Goal: Transaction & Acquisition: Purchase product/service

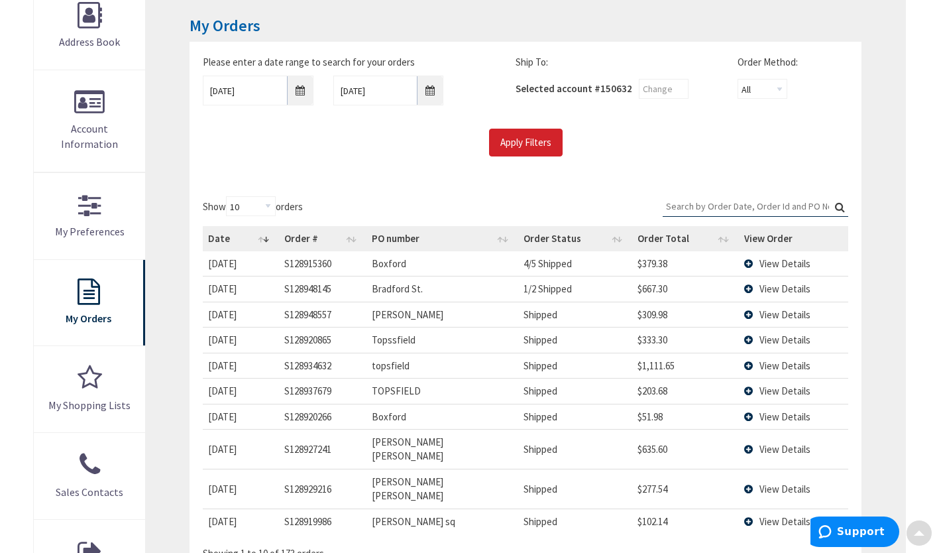
scroll to position [213, 0]
click at [298, 94] on input "07/16/2025" at bounding box center [258, 90] width 111 height 30
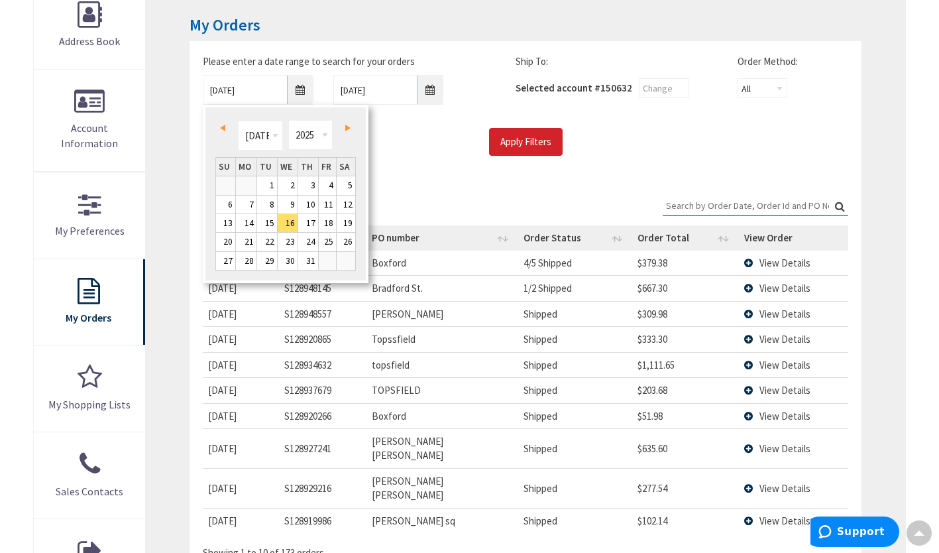
click at [349, 126] on span "Next" at bounding box center [347, 128] width 5 height 7
click at [241, 202] on link "4" at bounding box center [246, 205] width 21 height 18
type input "08/04/2025"
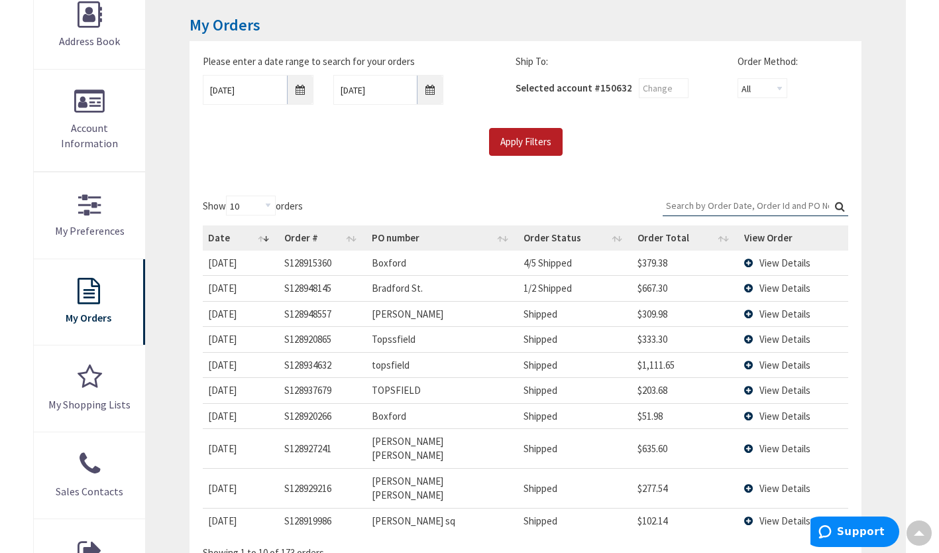
click at [537, 131] on input "Apply Filters" at bounding box center [526, 142] width 74 height 28
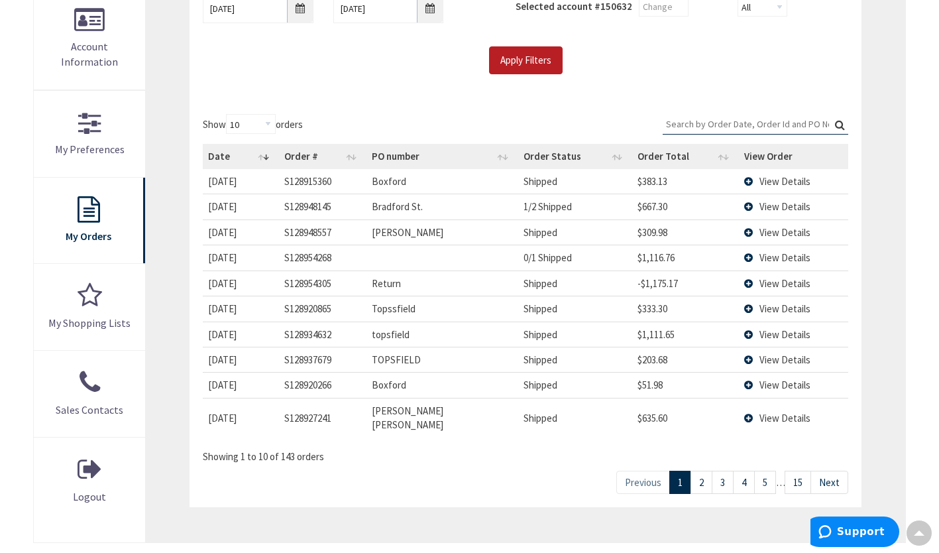
scroll to position [296, 0]
click at [795, 471] on link "15" at bounding box center [798, 481] width 27 height 23
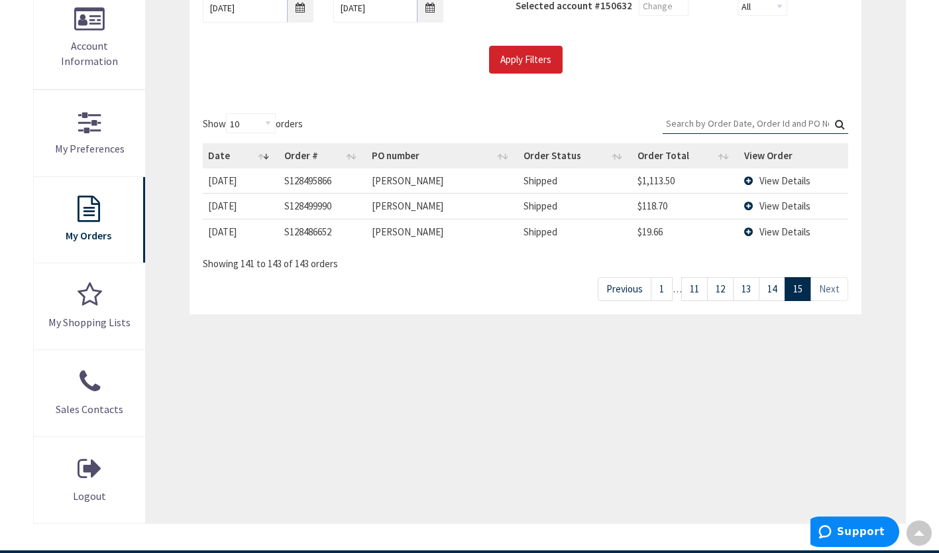
click at [769, 293] on link "14" at bounding box center [772, 288] width 27 height 23
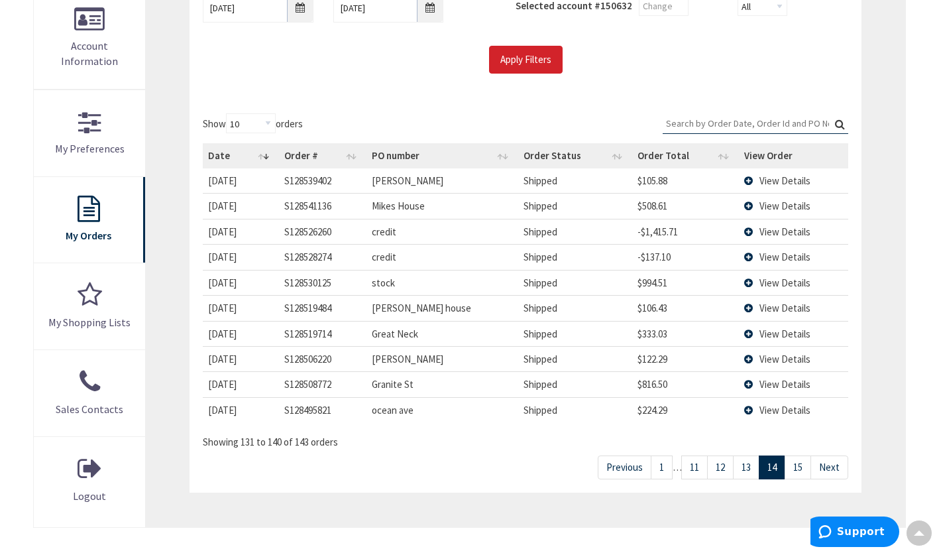
click at [752, 465] on link "13" at bounding box center [746, 466] width 27 height 23
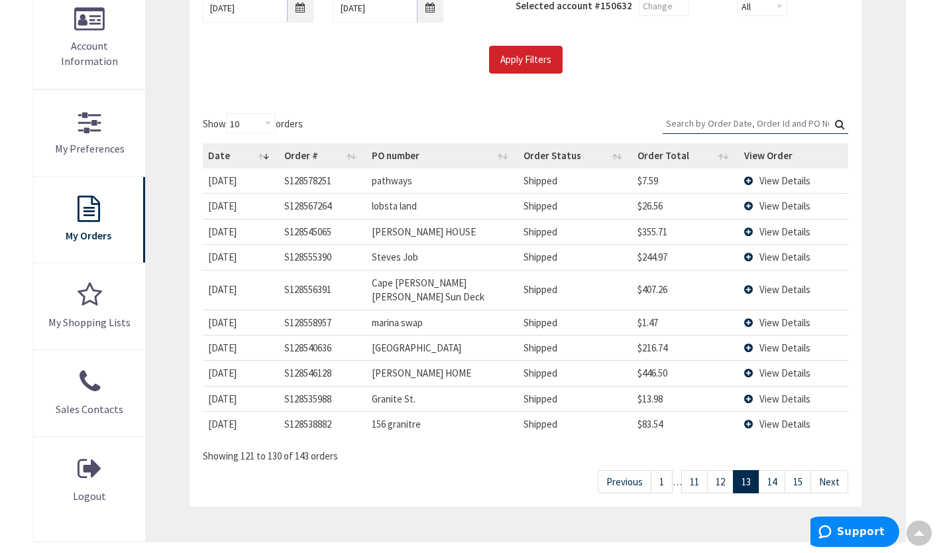
click at [777, 470] on link "14" at bounding box center [772, 481] width 27 height 23
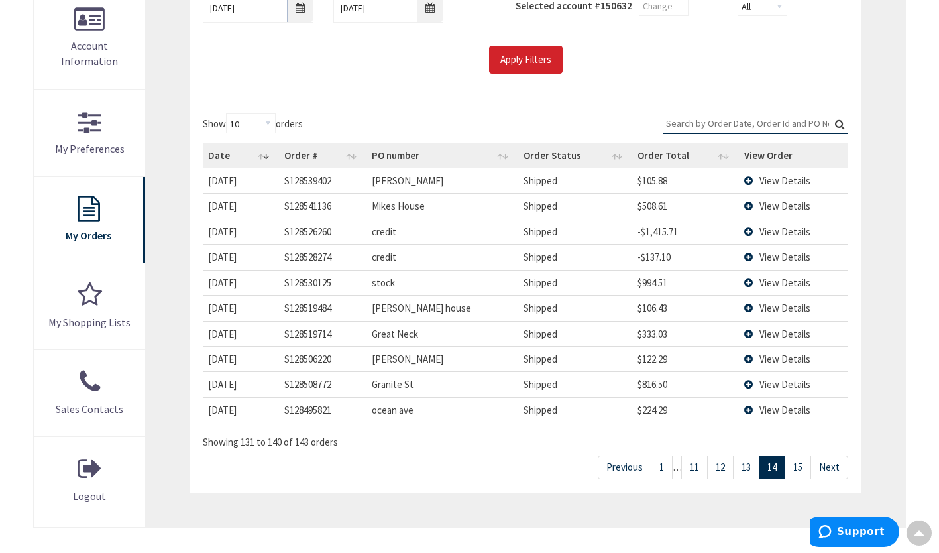
click at [747, 469] on link "13" at bounding box center [746, 466] width 27 height 23
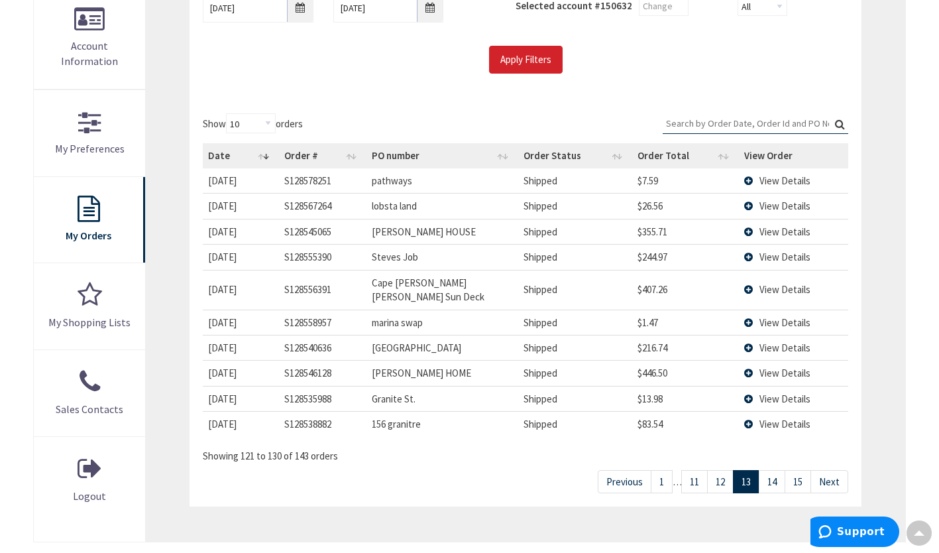
click at [730, 470] on link "12" at bounding box center [720, 481] width 27 height 23
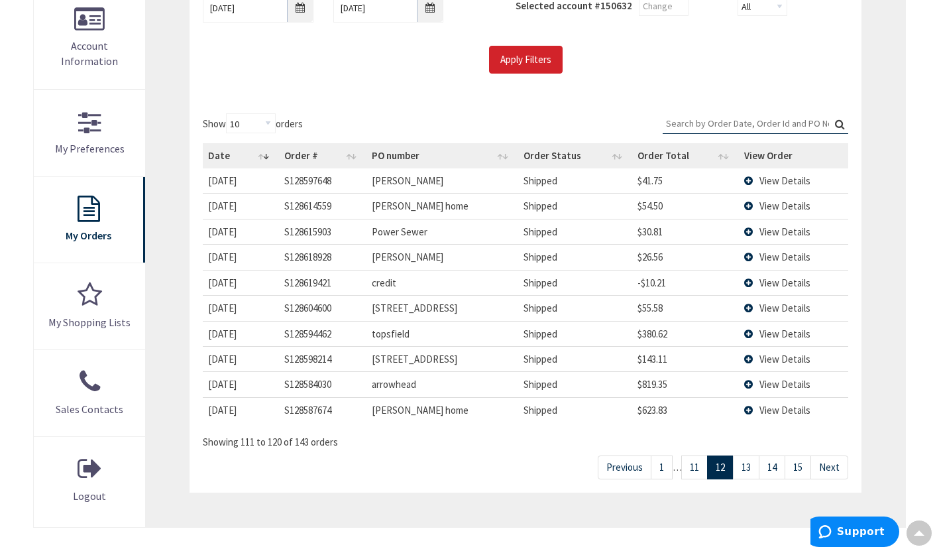
click at [687, 461] on link "11" at bounding box center [694, 466] width 27 height 23
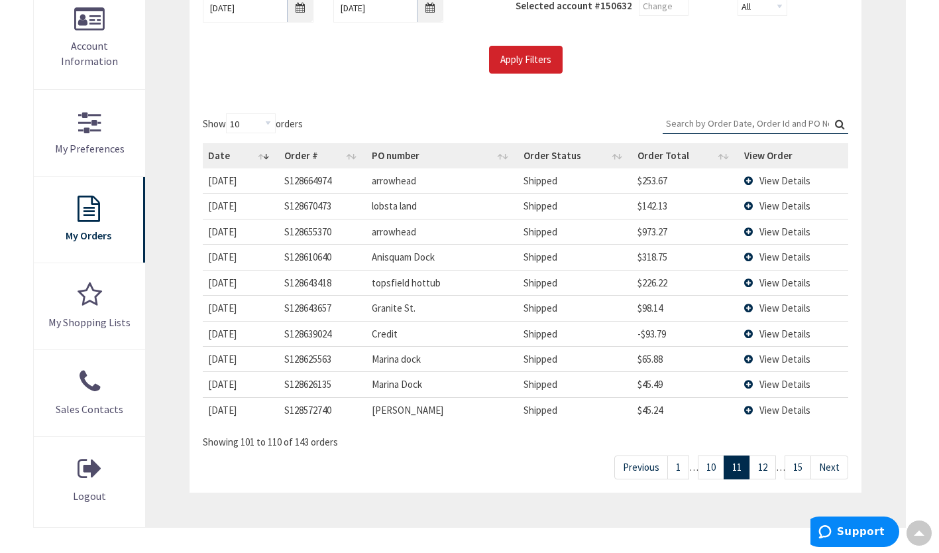
click at [713, 467] on link "10" at bounding box center [711, 466] width 27 height 23
click at [762, 473] on link "11" at bounding box center [763, 466] width 27 height 23
click at [716, 462] on link "10" at bounding box center [711, 466] width 27 height 23
click at [712, 462] on link "9" at bounding box center [714, 466] width 22 height 23
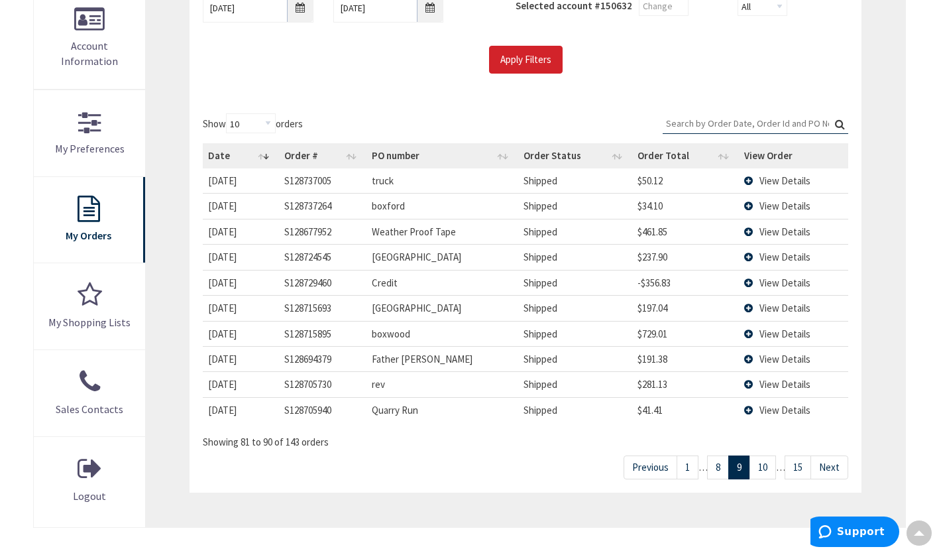
click at [718, 469] on link "8" at bounding box center [718, 466] width 22 height 23
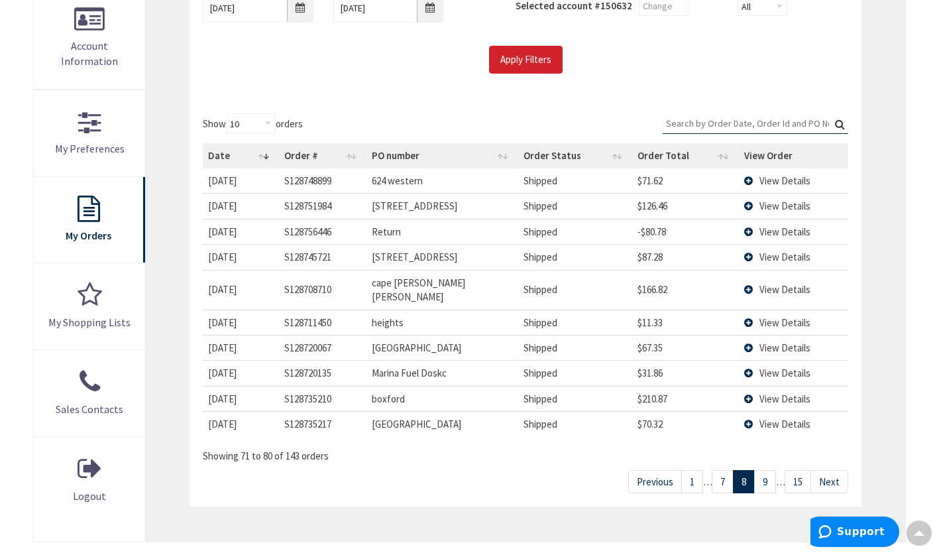
click at [718, 470] on link "7" at bounding box center [723, 481] width 22 height 23
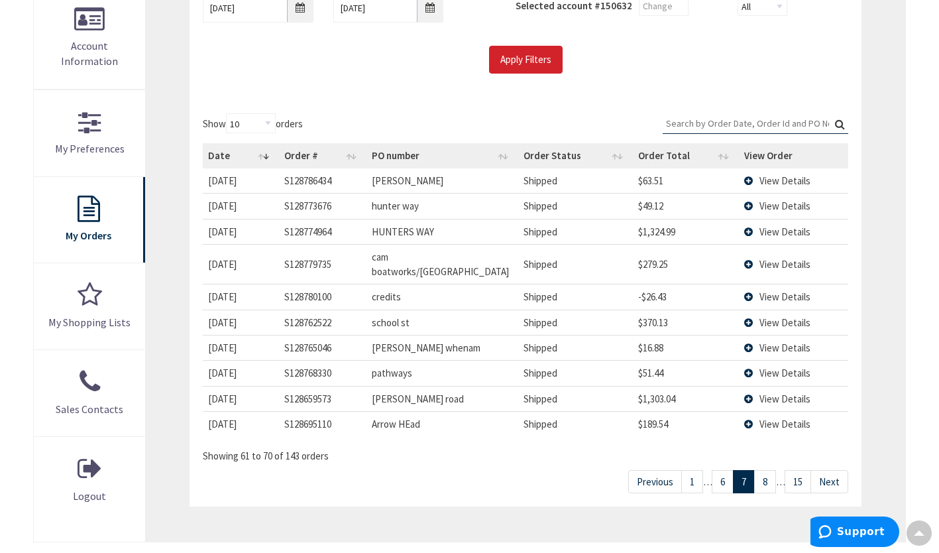
click at [718, 470] on link "6" at bounding box center [723, 481] width 22 height 23
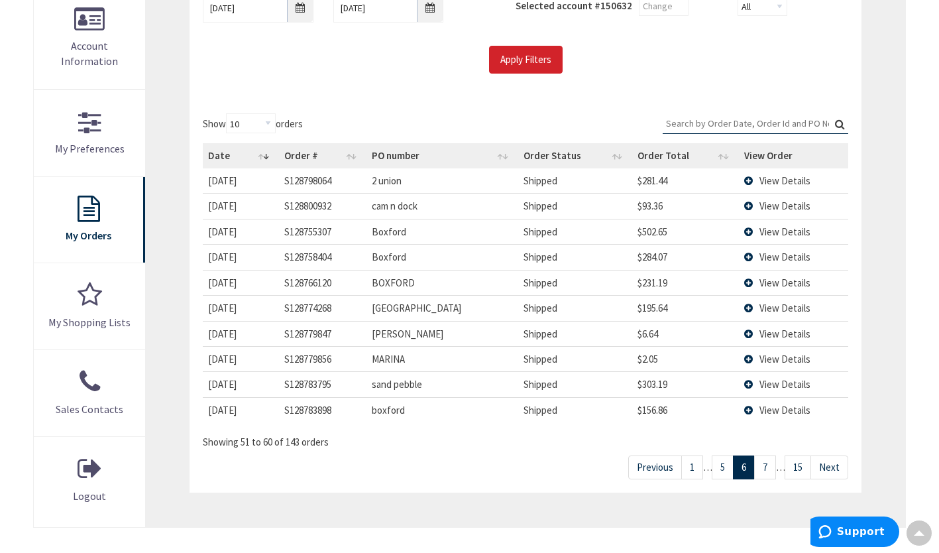
click at [718, 469] on link "5" at bounding box center [723, 466] width 22 height 23
click at [718, 469] on link "4" at bounding box center [723, 466] width 22 height 23
click at [718, 469] on link "3" at bounding box center [723, 466] width 22 height 23
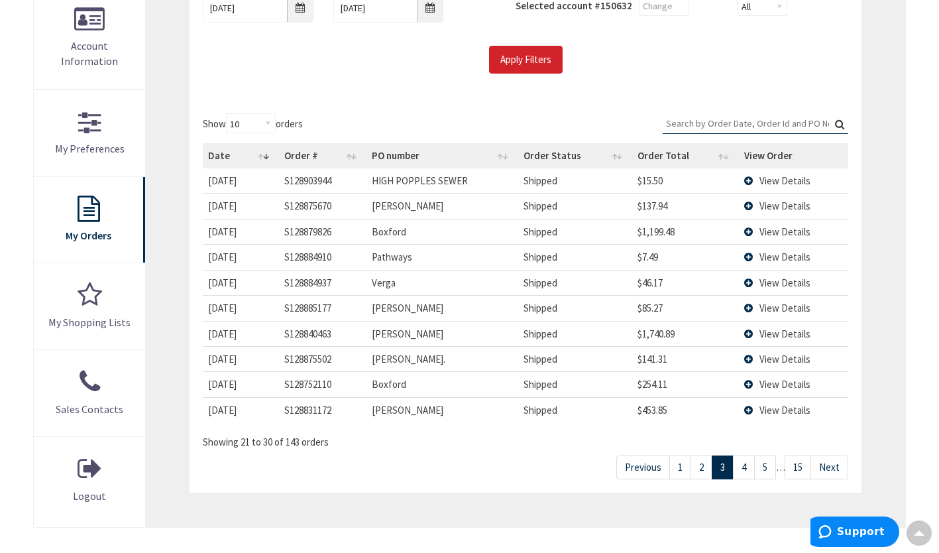
click at [704, 467] on link "2" at bounding box center [702, 466] width 22 height 23
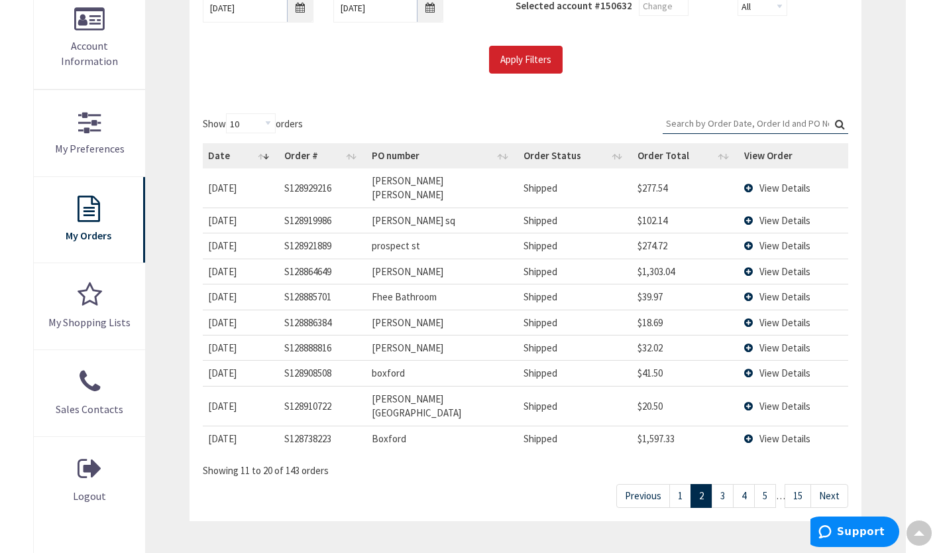
click at [686, 484] on link "1" at bounding box center [680, 495] width 22 height 23
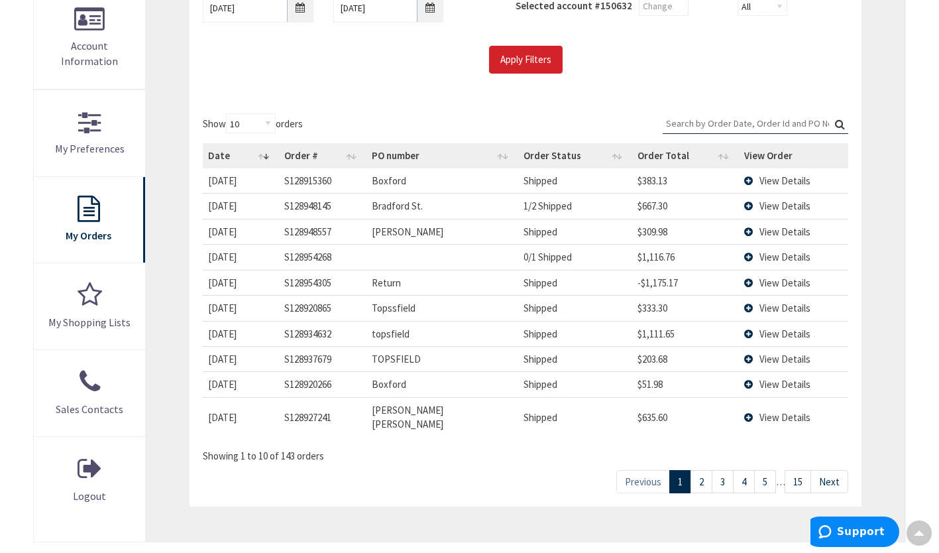
click at [715, 470] on link "3" at bounding box center [723, 481] width 22 height 23
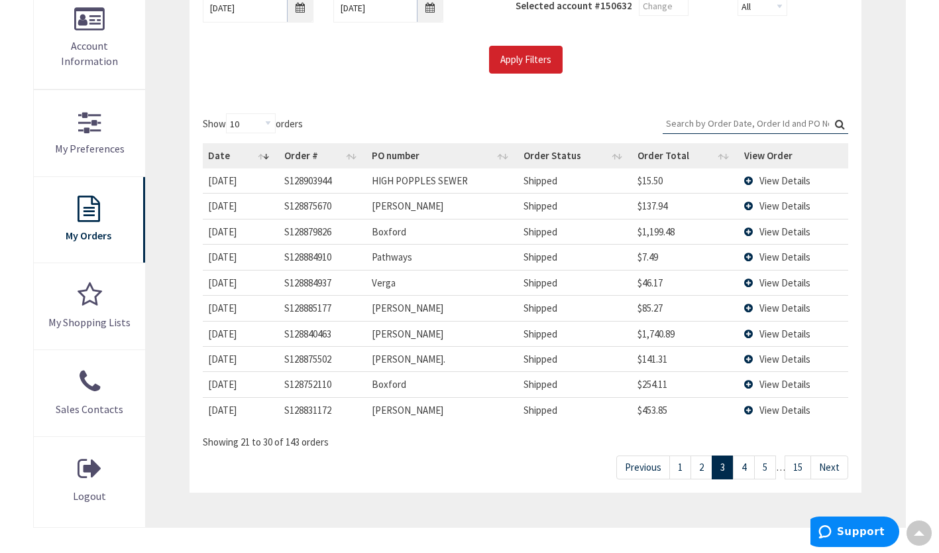
click at [736, 465] on link "4" at bounding box center [744, 466] width 22 height 23
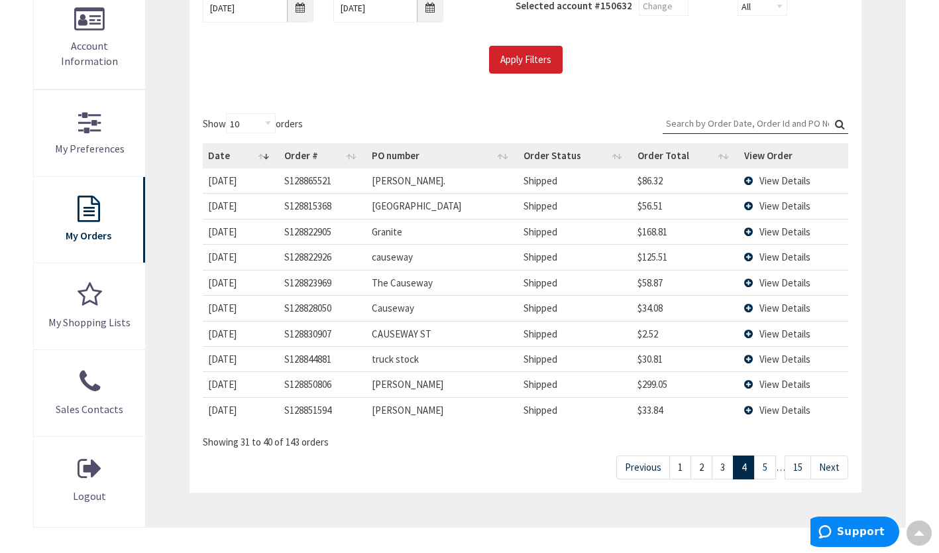
click at [762, 465] on link "5" at bounding box center [765, 466] width 22 height 23
click at [772, 461] on link "6" at bounding box center [765, 466] width 22 height 23
click at [772, 461] on link "7" at bounding box center [765, 466] width 22 height 23
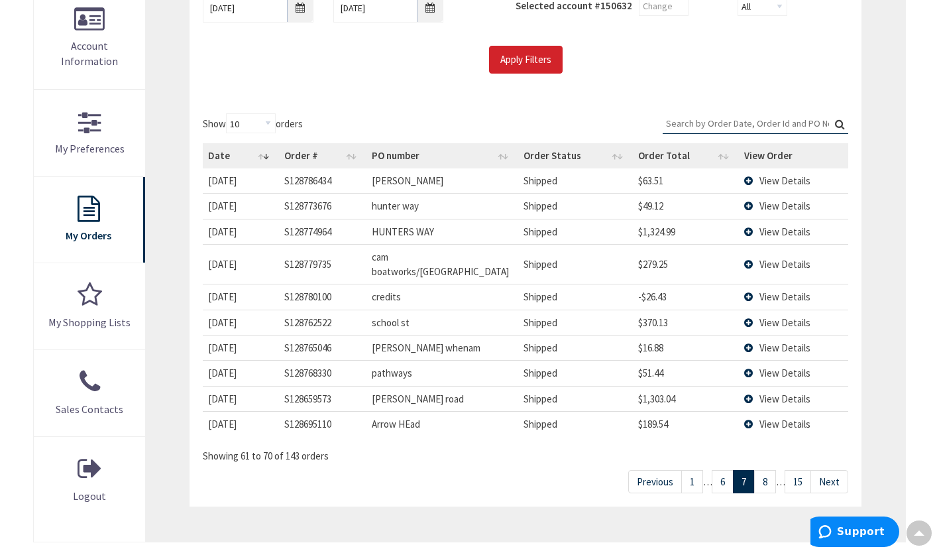
click at [772, 470] on link "8" at bounding box center [765, 481] width 22 height 23
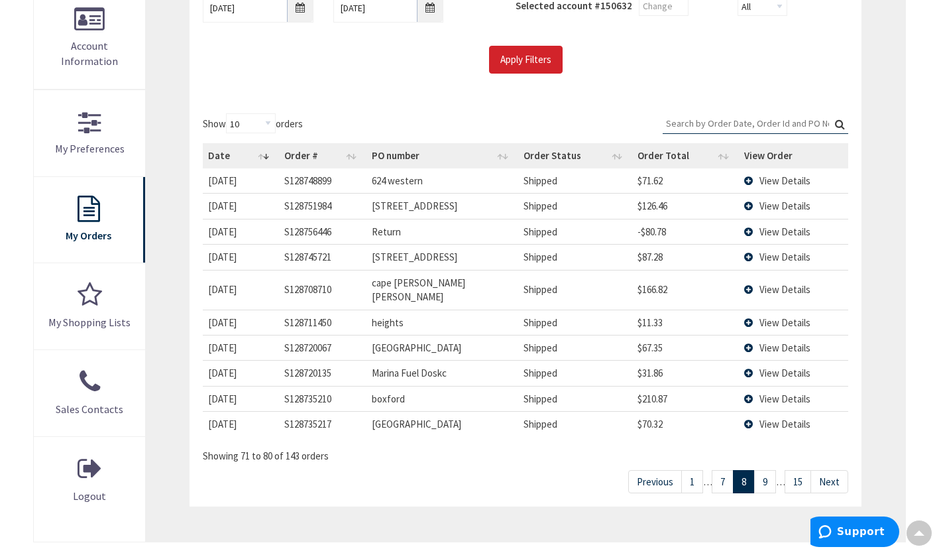
click at [769, 470] on link "9" at bounding box center [765, 481] width 22 height 23
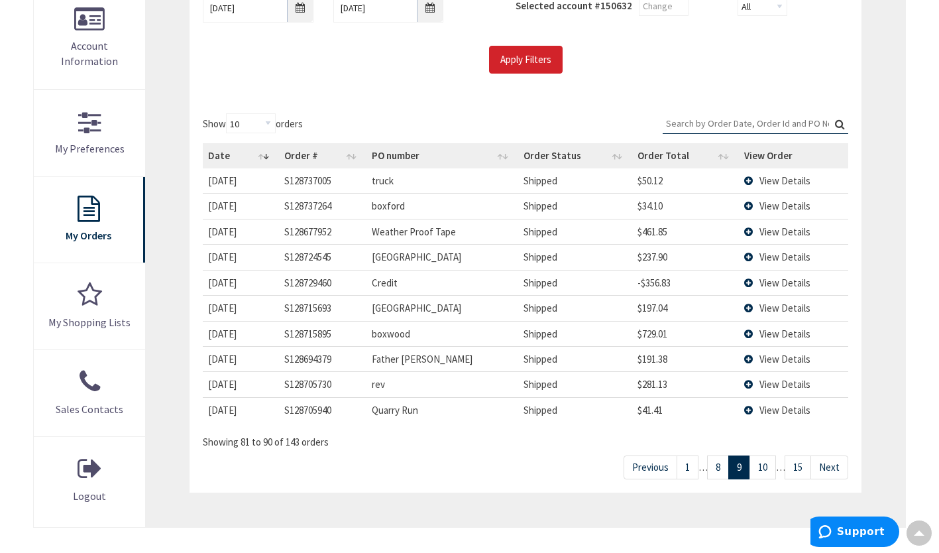
click at [769, 462] on link "10" at bounding box center [763, 466] width 27 height 23
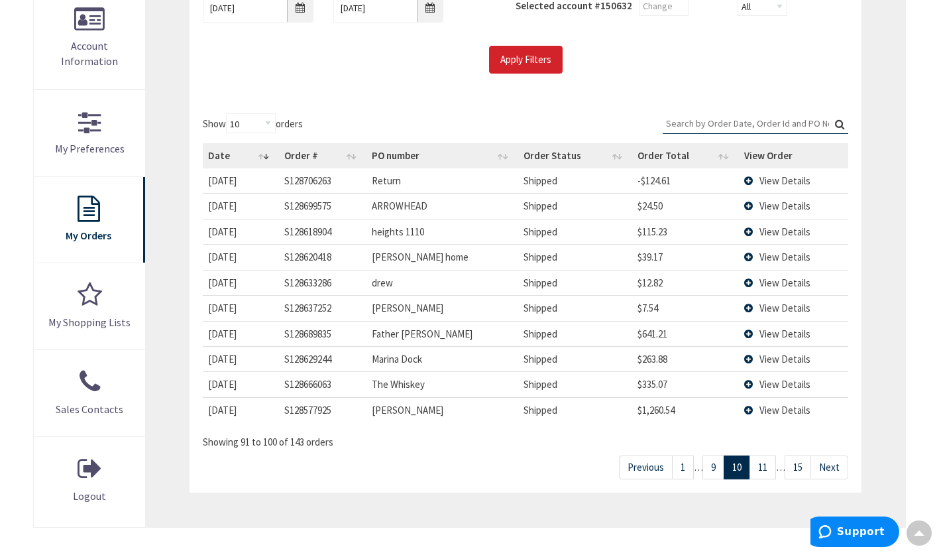
click at [769, 462] on link "11" at bounding box center [763, 466] width 27 height 23
click at [790, 307] on span "View Details" at bounding box center [785, 308] width 51 height 13
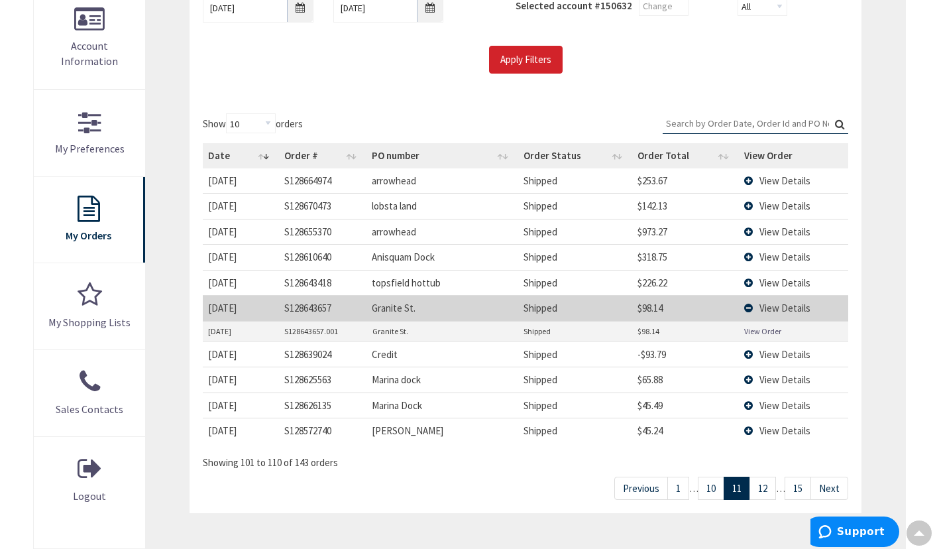
click at [757, 327] on link "View Order" at bounding box center [762, 330] width 37 height 11
click at [746, 117] on input "Search:" at bounding box center [756, 123] width 186 height 20
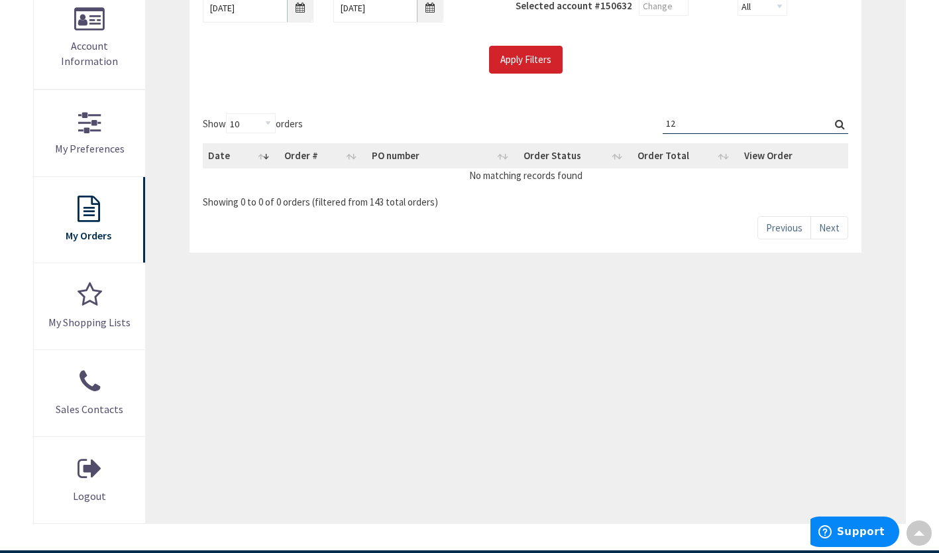
type input "1"
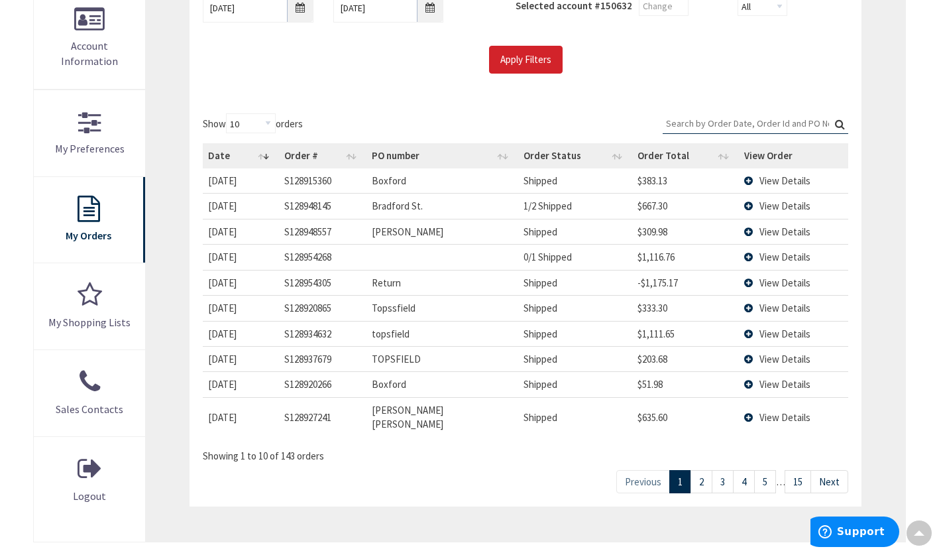
click at [767, 252] on span "View Details" at bounding box center [785, 257] width 51 height 13
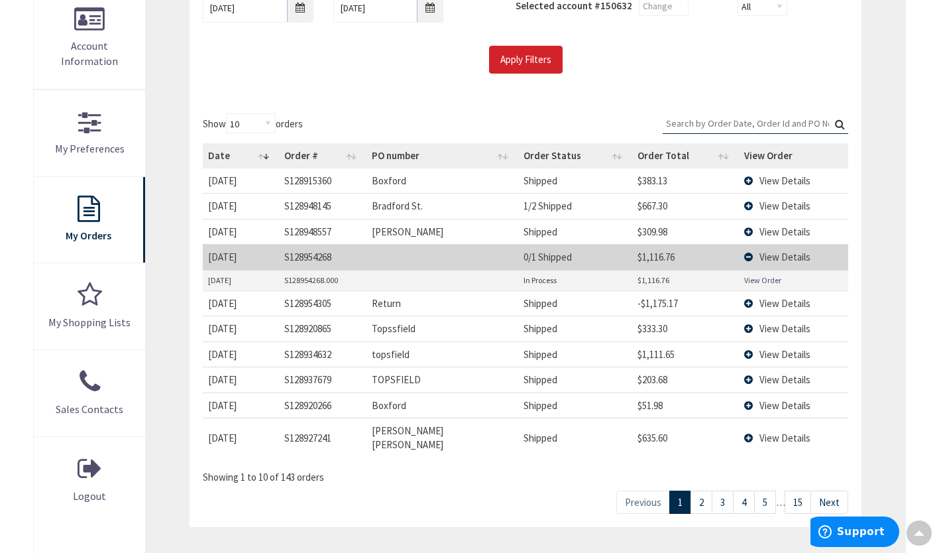
click at [766, 280] on link "View Order" at bounding box center [762, 279] width 37 height 11
click at [753, 280] on link "View Order" at bounding box center [762, 279] width 37 height 11
click at [763, 278] on link "View Order" at bounding box center [762, 279] width 37 height 11
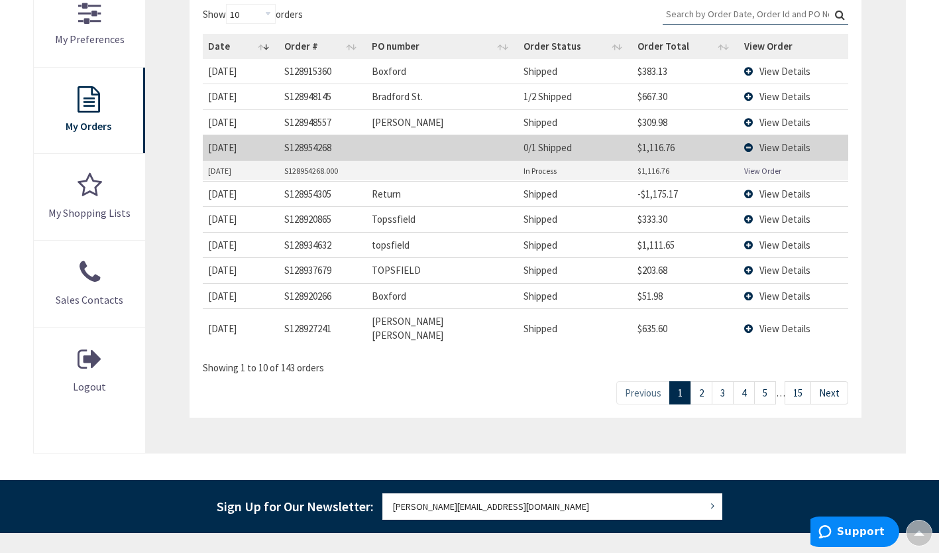
scroll to position [406, 0]
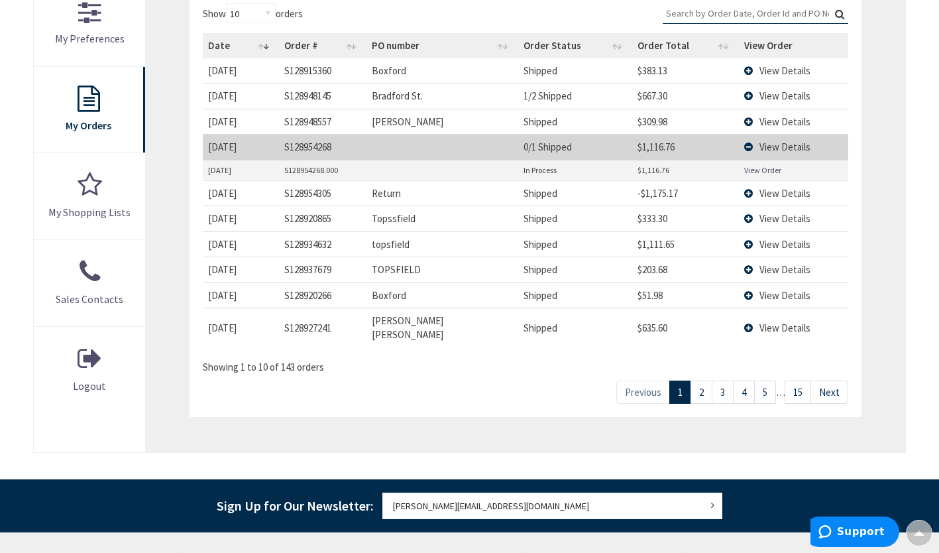
click at [781, 243] on span "View Details" at bounding box center [785, 244] width 51 height 13
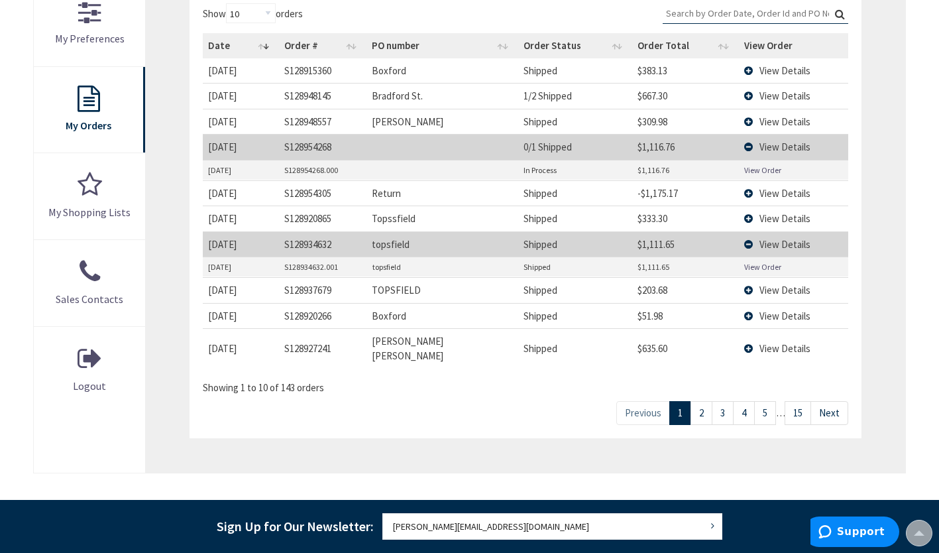
click at [750, 270] on link "View Order" at bounding box center [762, 266] width 37 height 11
click at [769, 267] on link "View Order" at bounding box center [762, 266] width 37 height 11
click at [773, 332] on td "View Details" at bounding box center [794, 348] width 110 height 40
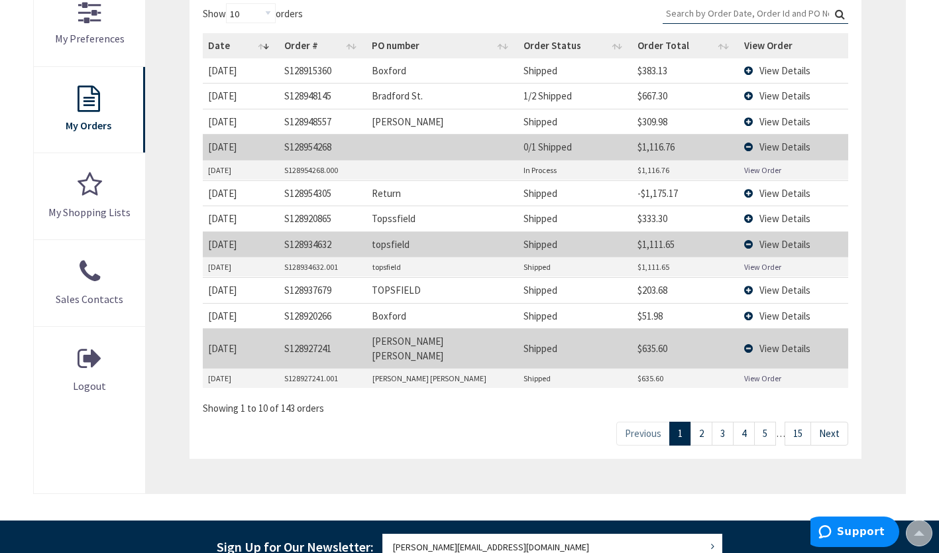
click at [767, 372] on link "View Order" at bounding box center [762, 377] width 37 height 11
click at [701, 422] on link "2" at bounding box center [702, 433] width 22 height 23
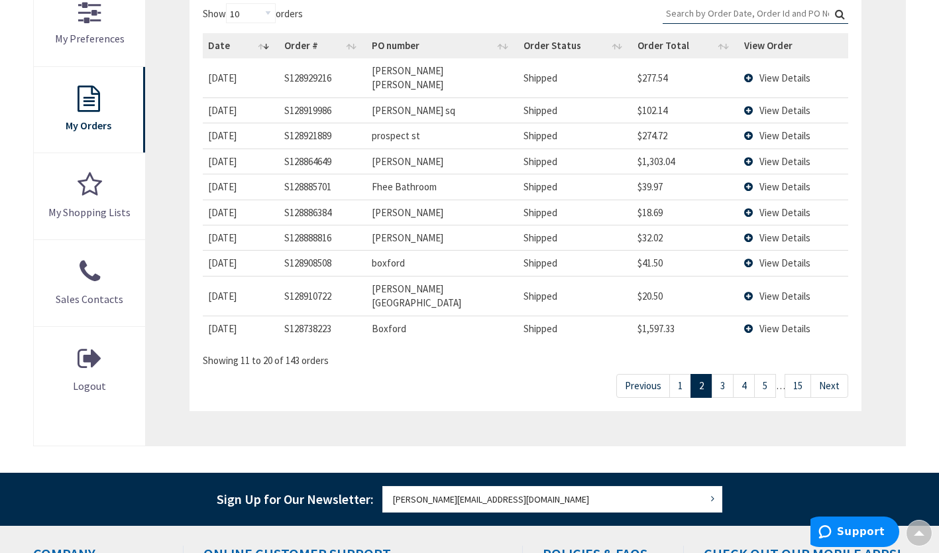
click at [791, 148] on td "View Details" at bounding box center [793, 160] width 109 height 25
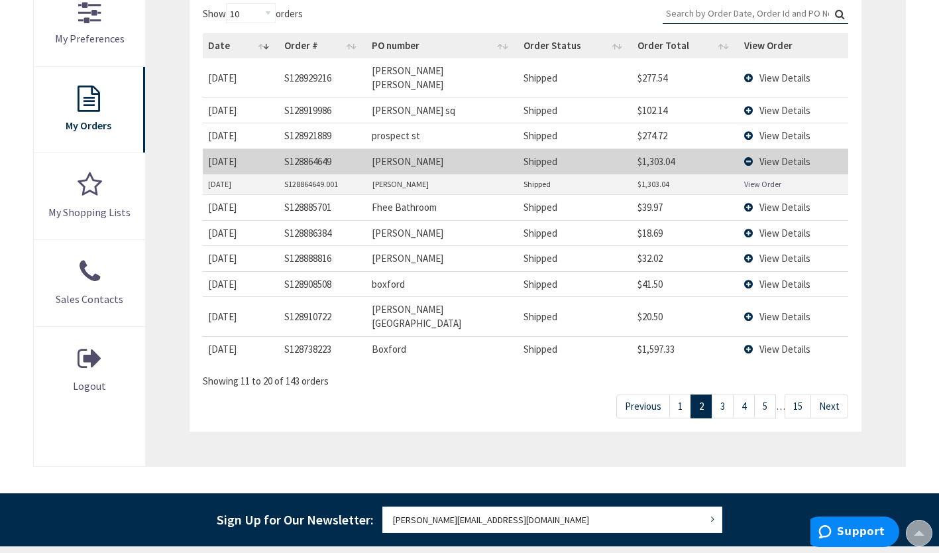
click at [769, 178] on link "View Order" at bounding box center [762, 183] width 37 height 11
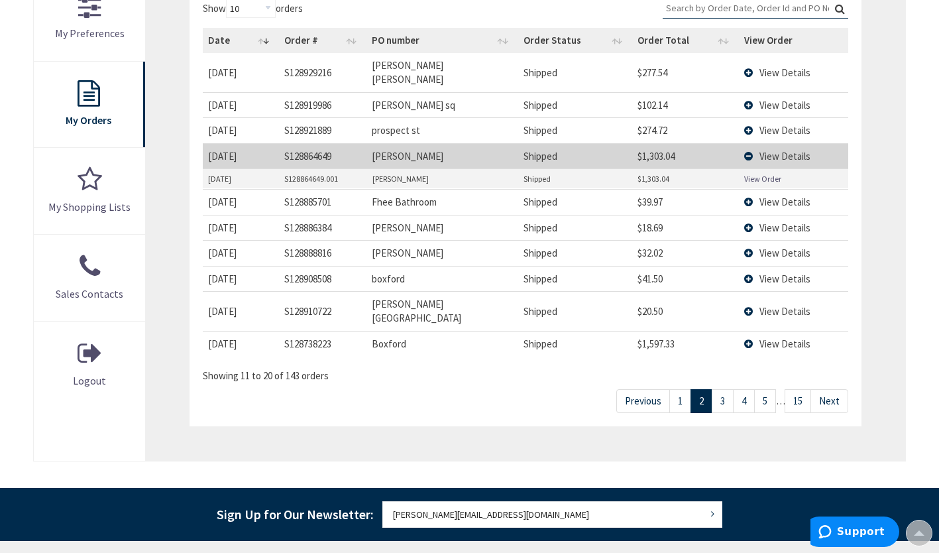
scroll to position [412, 0]
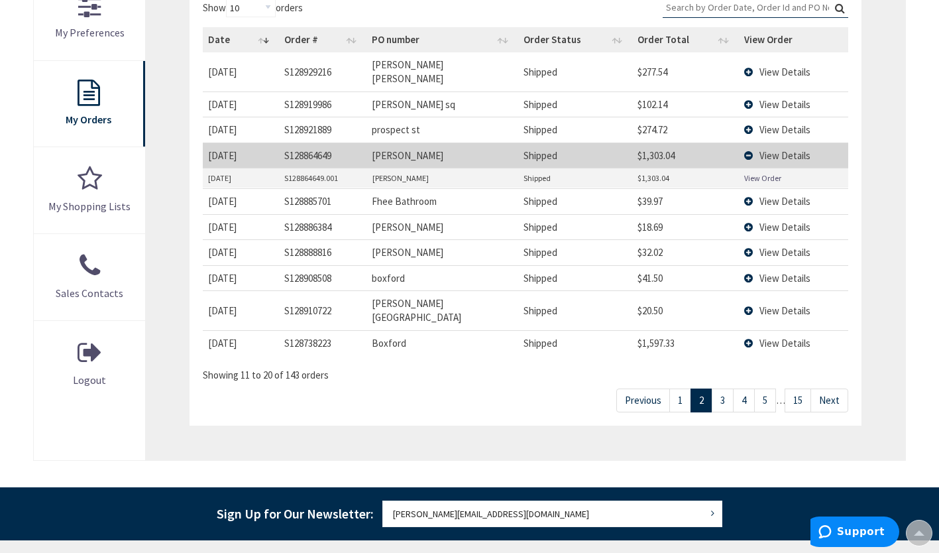
click at [727, 388] on link "3" at bounding box center [723, 399] width 22 height 23
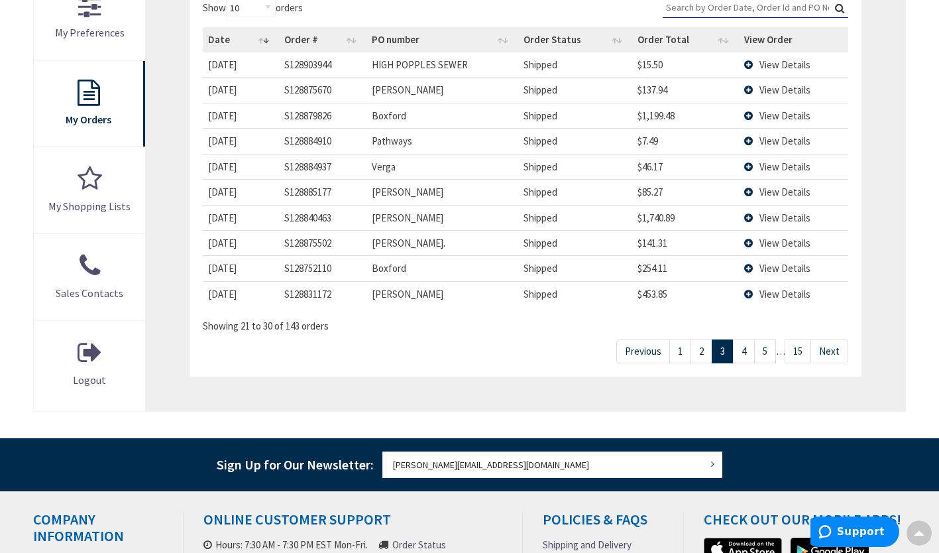
click at [789, 111] on span "View Details" at bounding box center [785, 115] width 51 height 13
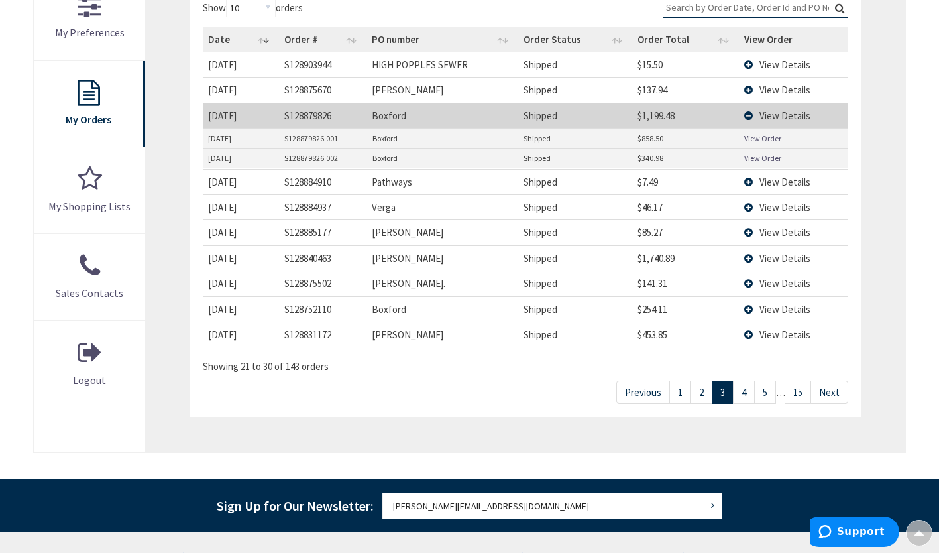
click at [761, 135] on link "View Order" at bounding box center [762, 138] width 37 height 11
click at [783, 259] on span "View Details" at bounding box center [785, 258] width 51 height 13
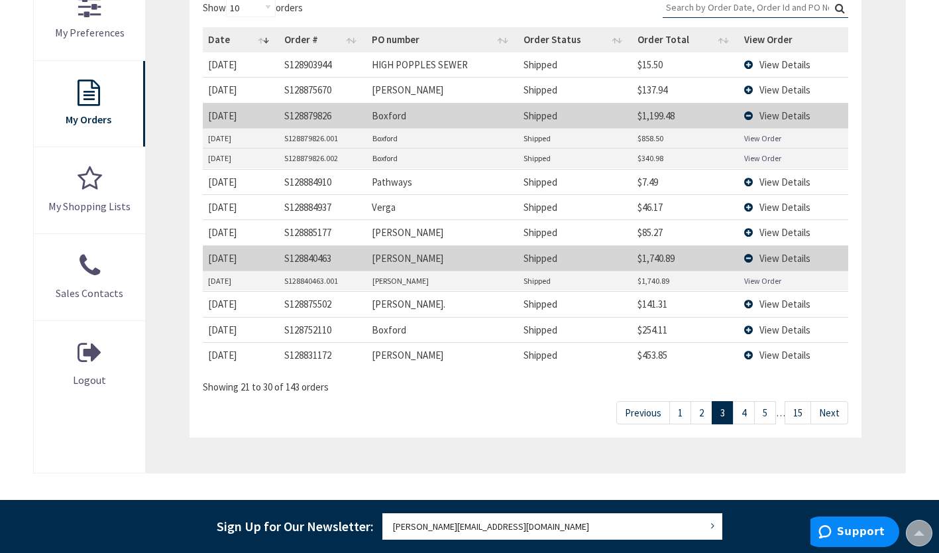
click at [769, 280] on link "View Order" at bounding box center [762, 280] width 37 height 11
click at [751, 413] on link "4" at bounding box center [744, 412] width 22 height 23
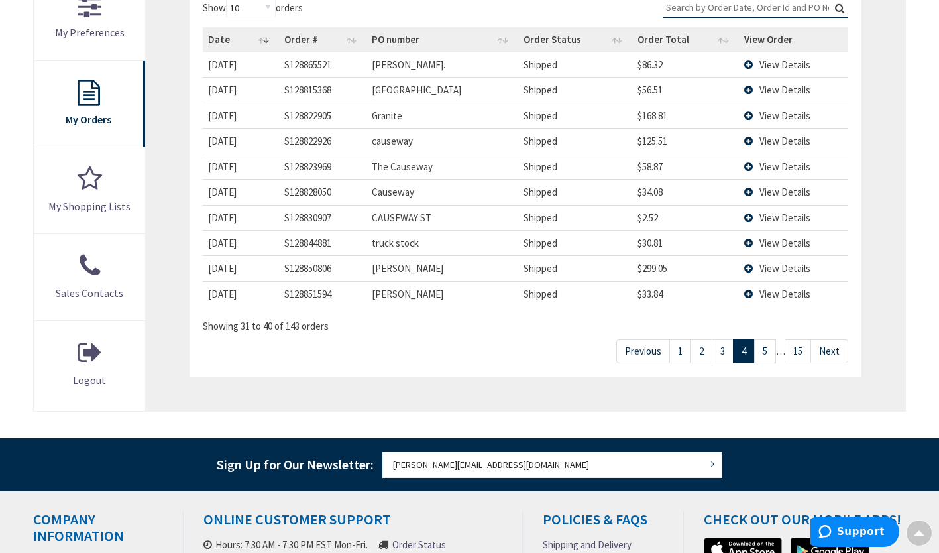
click at [783, 268] on span "View Details" at bounding box center [785, 268] width 51 height 13
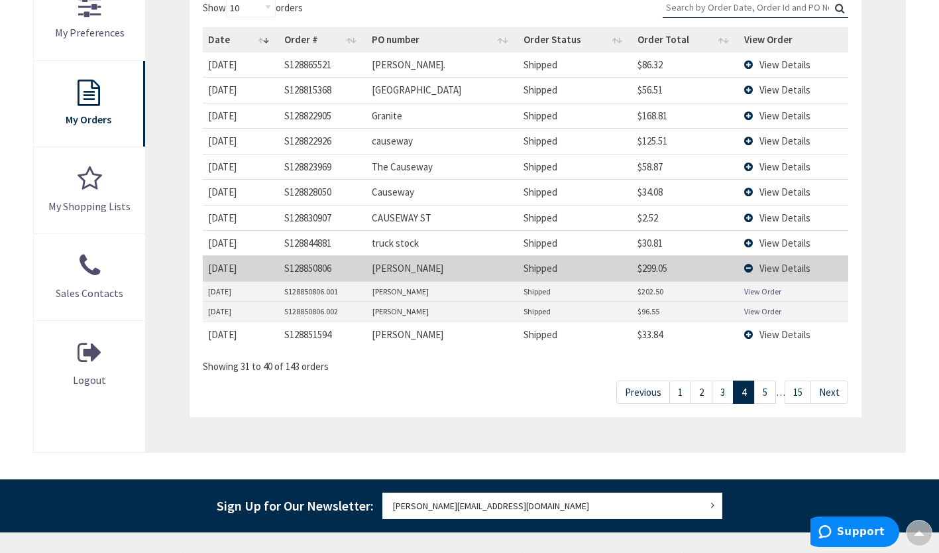
click at [762, 122] on td "View Details" at bounding box center [793, 115] width 109 height 25
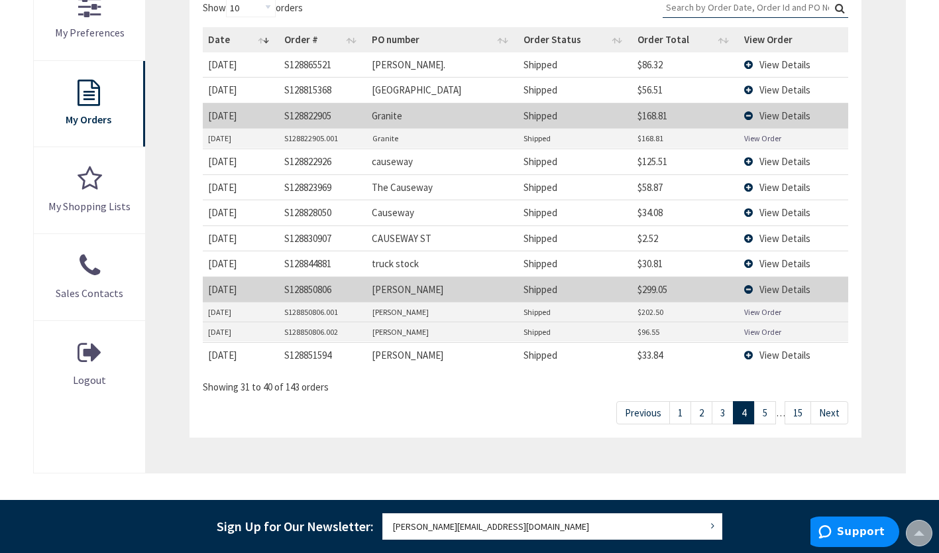
click at [762, 413] on link "5" at bounding box center [765, 412] width 22 height 23
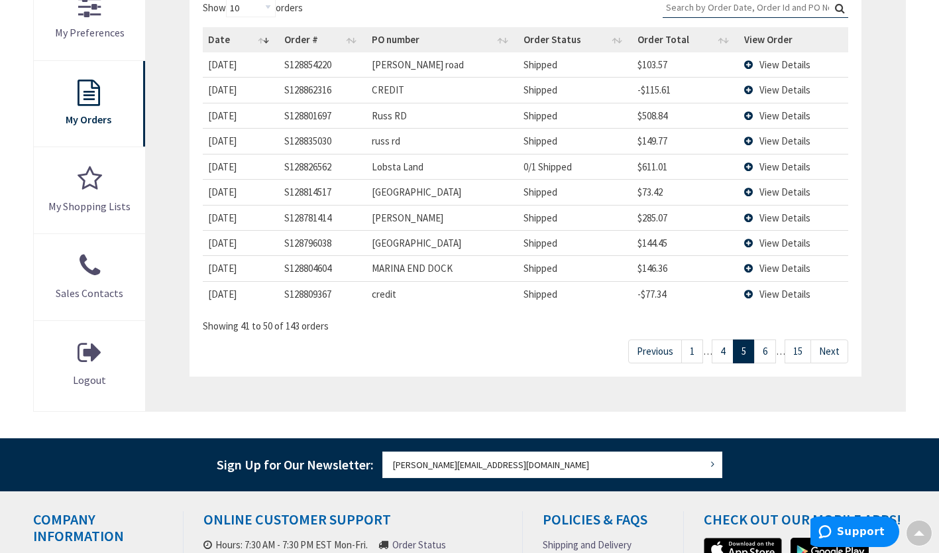
click at [769, 355] on link "6" at bounding box center [765, 350] width 22 height 23
click at [783, 137] on span "View Details" at bounding box center [785, 141] width 51 height 13
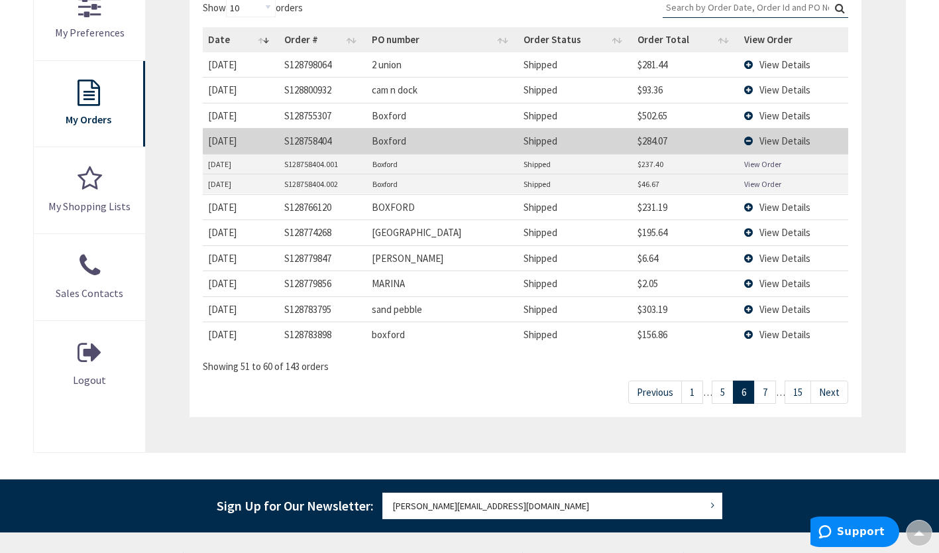
click at [768, 163] on link "View Order" at bounding box center [762, 163] width 37 height 11
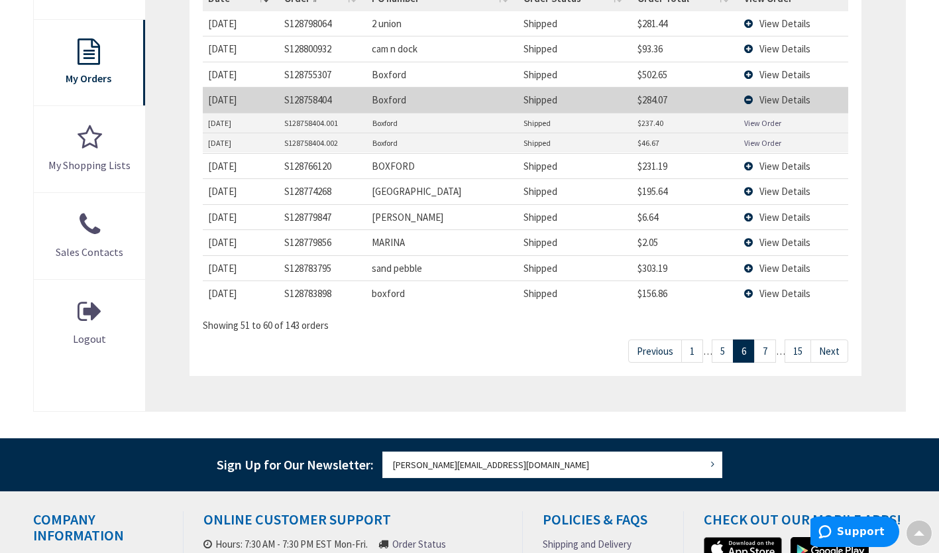
scroll to position [453, 0]
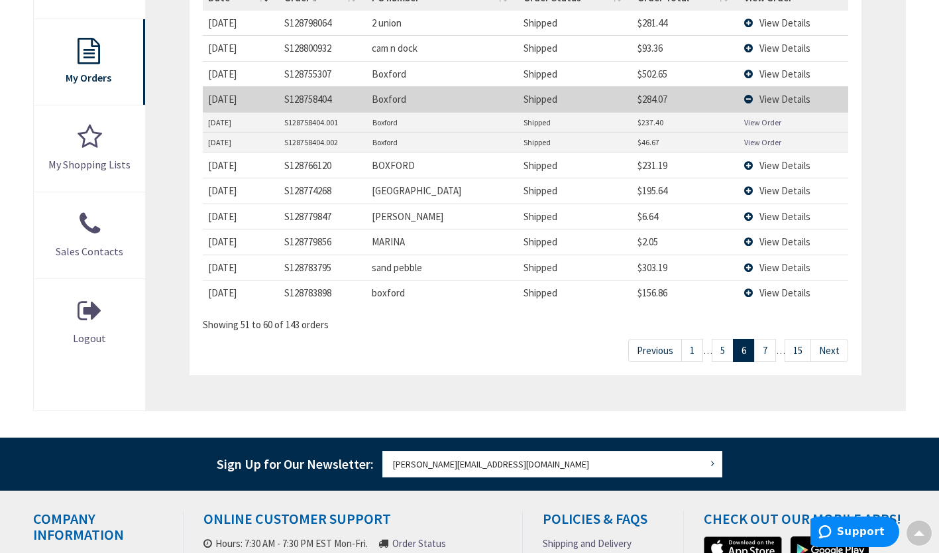
click at [777, 292] on span "View Details" at bounding box center [785, 292] width 51 height 13
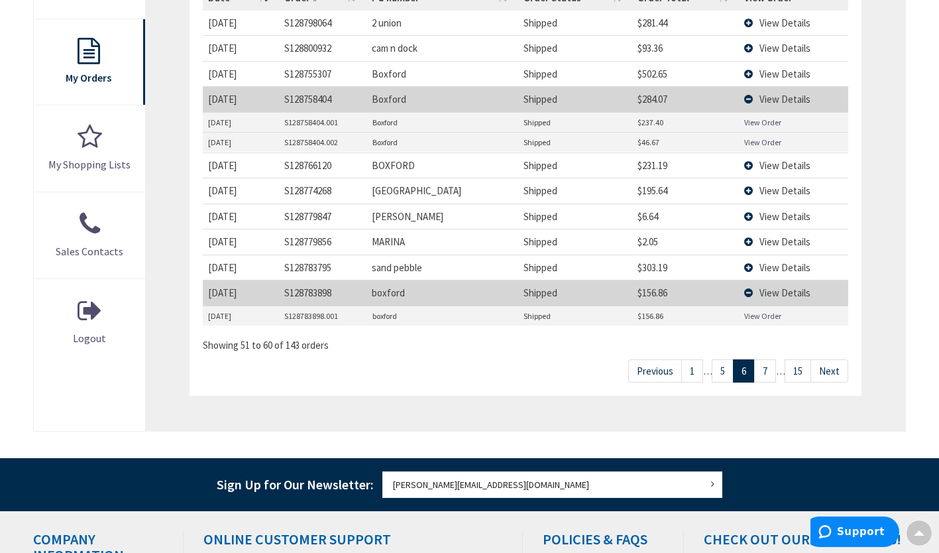
click at [762, 313] on link "View Order" at bounding box center [762, 315] width 37 height 11
click at [770, 367] on link "7" at bounding box center [765, 370] width 22 height 23
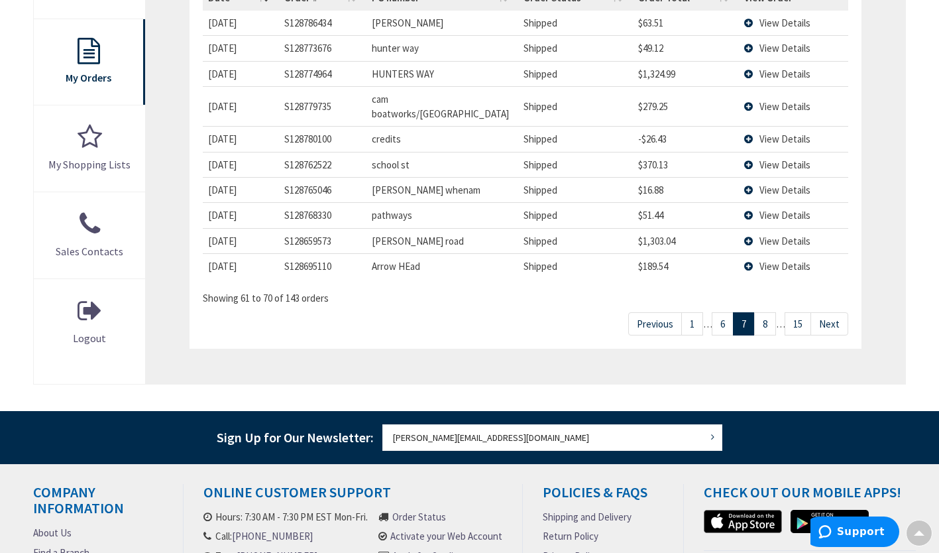
click at [773, 235] on span "View Details" at bounding box center [785, 241] width 51 height 13
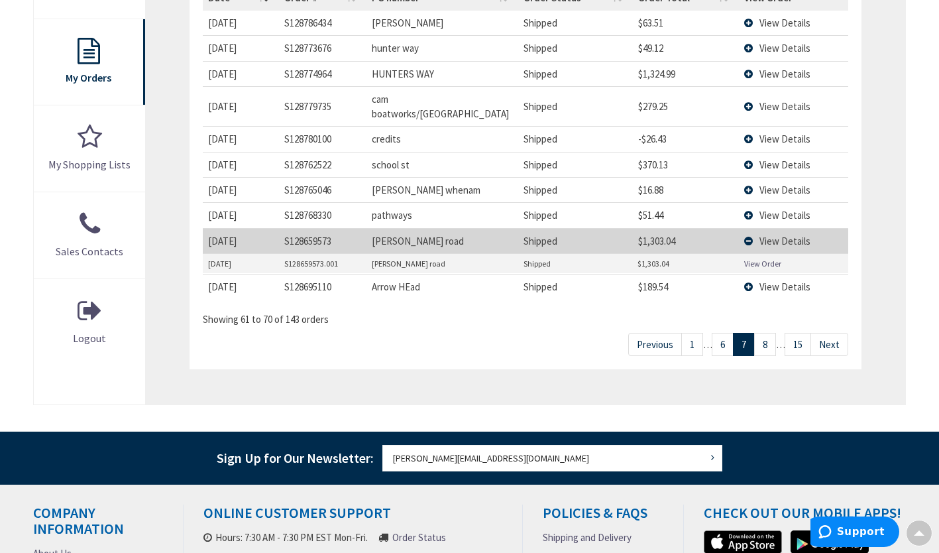
click at [767, 258] on link "View Order" at bounding box center [762, 263] width 37 height 11
click at [805, 333] on link "15" at bounding box center [798, 344] width 27 height 23
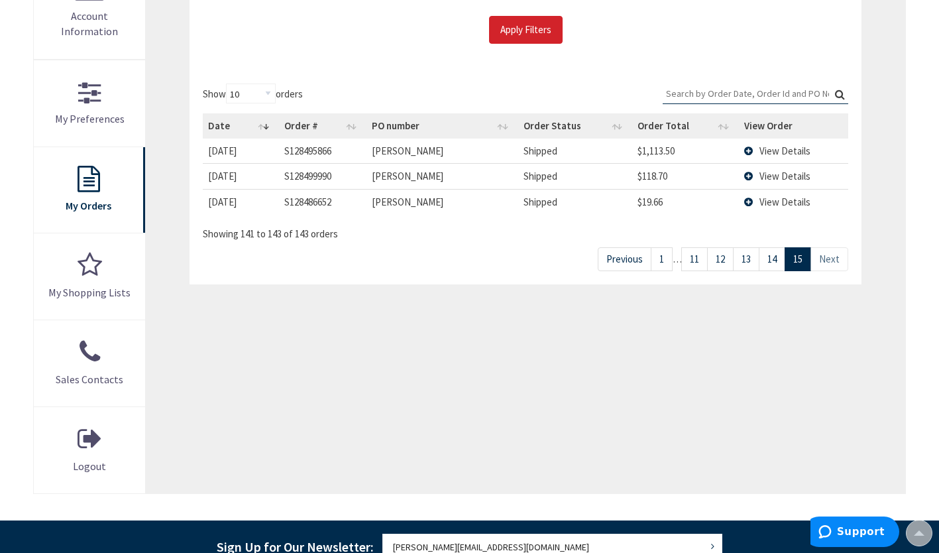
scroll to position [323, 0]
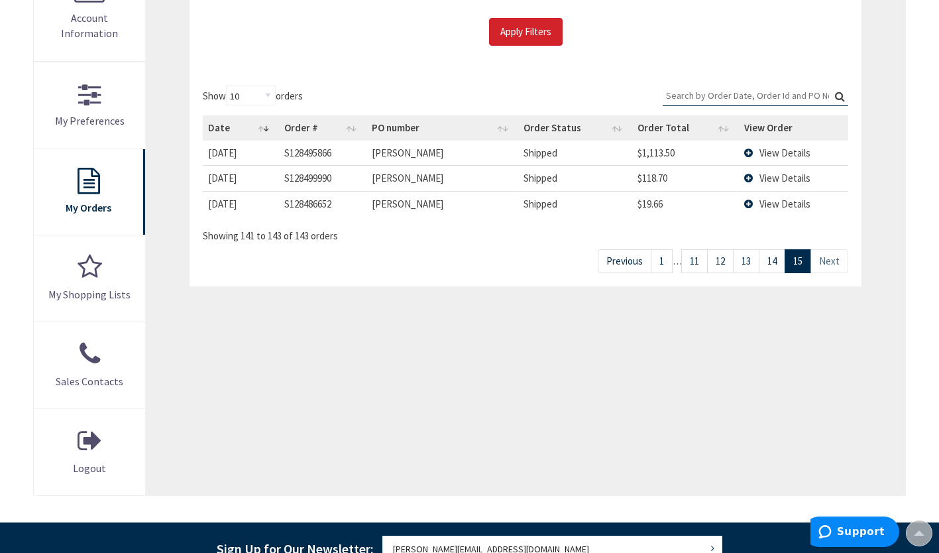
click at [793, 148] on span "View Details" at bounding box center [785, 152] width 51 height 13
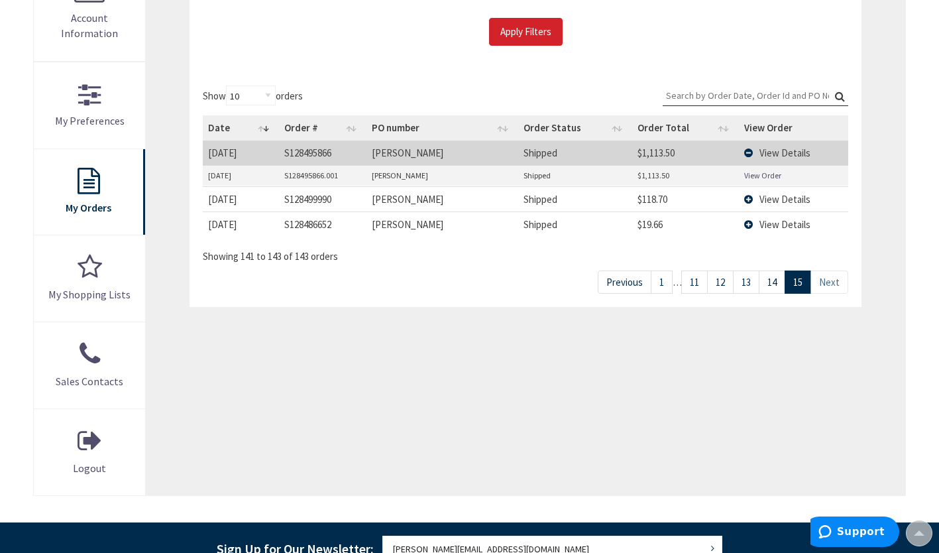
click at [756, 176] on link "View Order" at bounding box center [762, 175] width 37 height 11
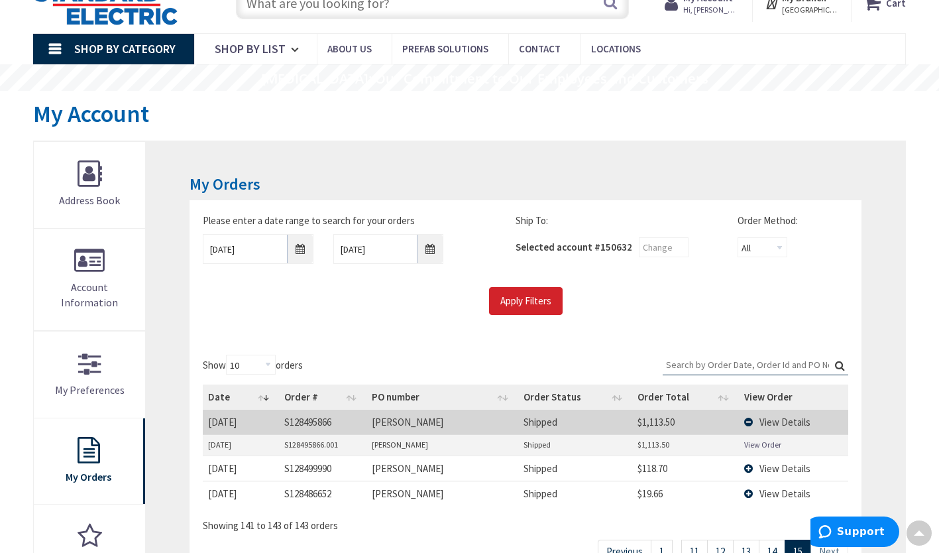
scroll to position [50, 0]
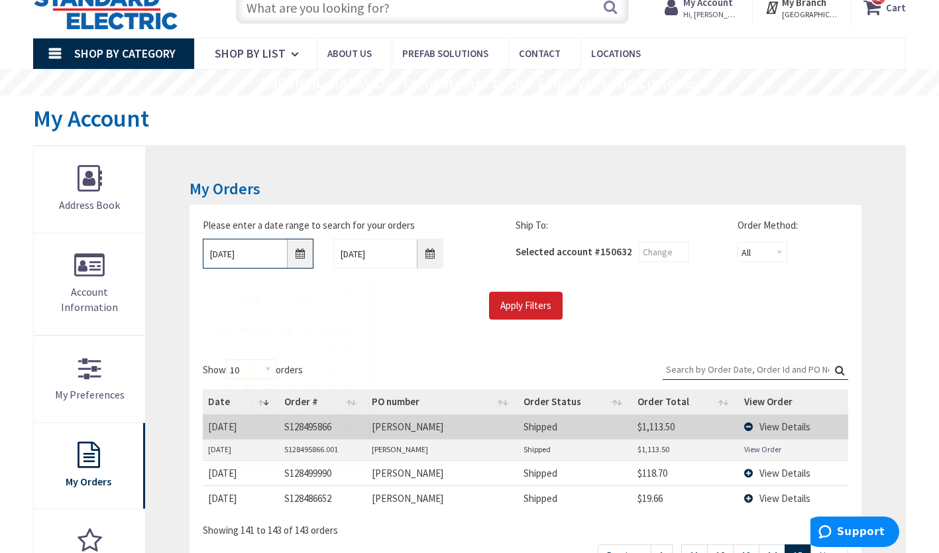
click at [300, 260] on input "08/04/2025" at bounding box center [258, 254] width 111 height 30
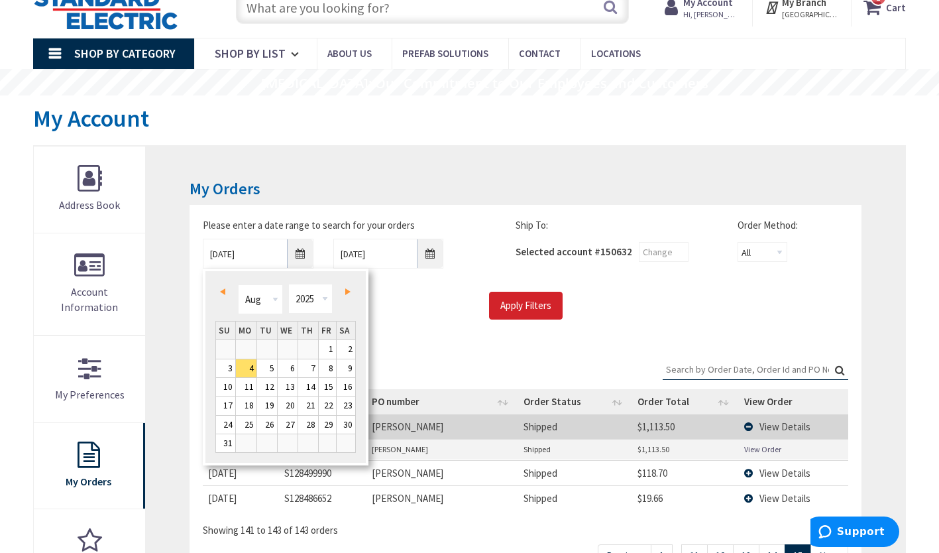
click at [231, 294] on link "Prev" at bounding box center [226, 291] width 18 height 18
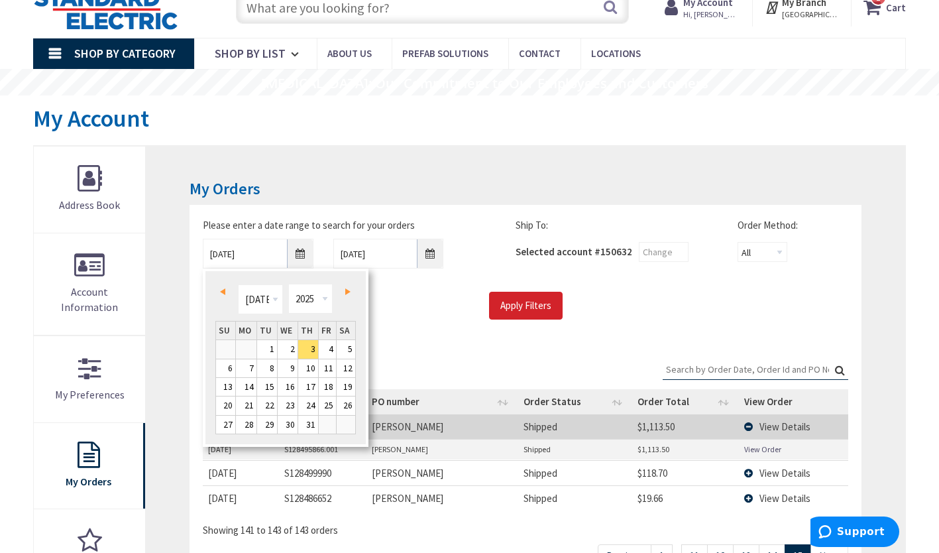
click at [231, 294] on link "Prev" at bounding box center [226, 291] width 18 height 18
click at [288, 352] on link "4" at bounding box center [288, 349] width 20 height 18
type input "06/04/2025"
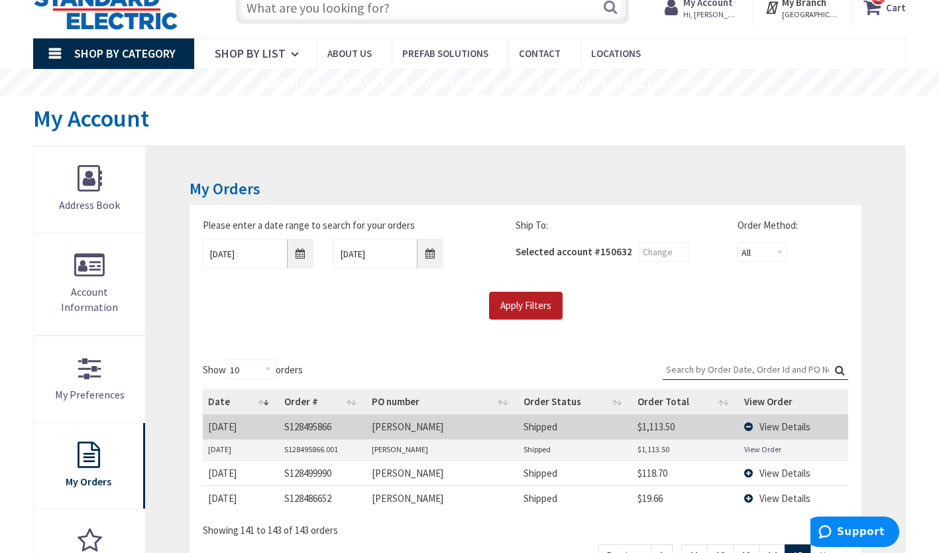
click at [534, 308] on input "Apply Filters" at bounding box center [526, 306] width 74 height 28
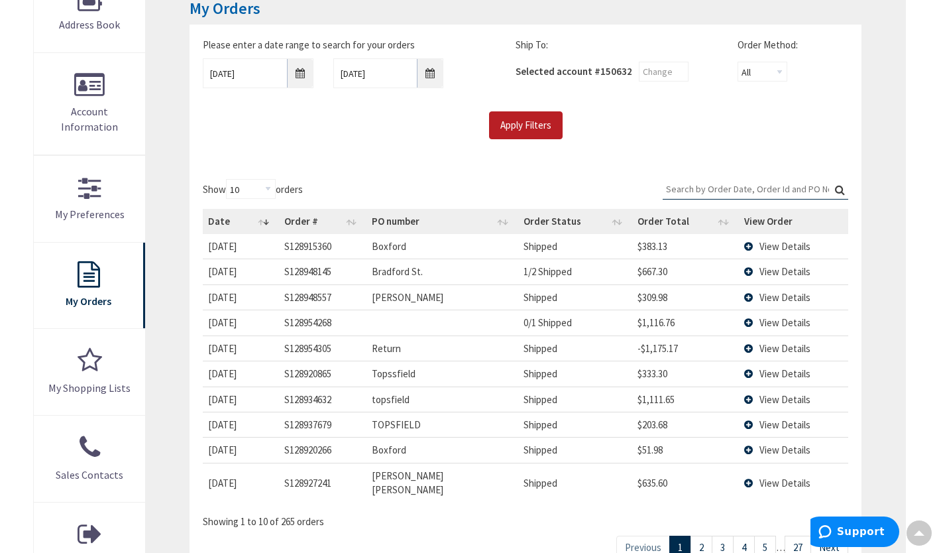
scroll to position [231, 0]
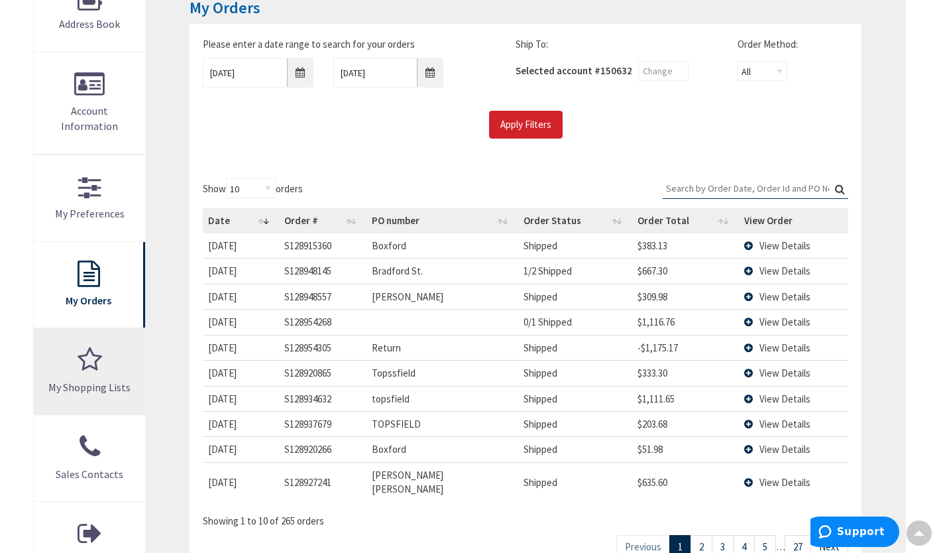
click at [119, 380] on span "My Shopping Lists" at bounding box center [89, 386] width 82 height 13
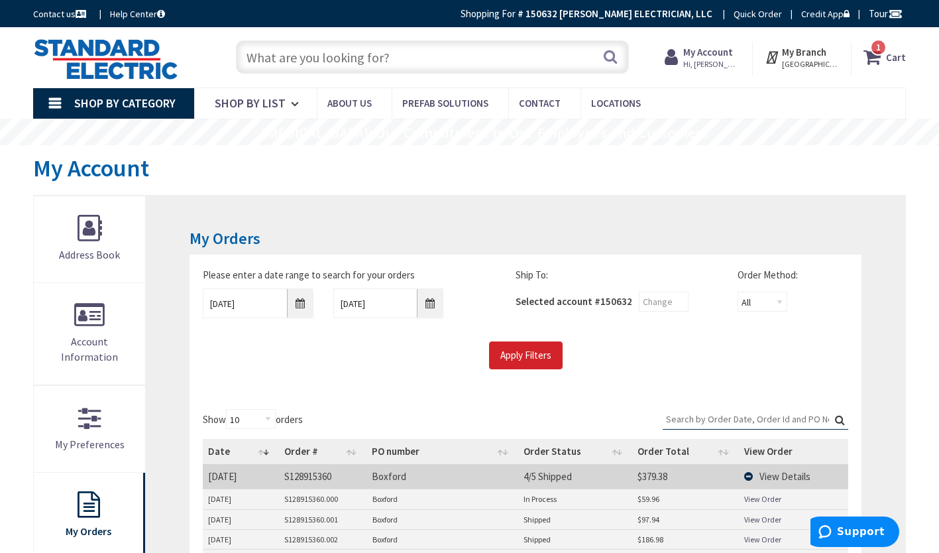
click at [358, 64] on input "text" at bounding box center [432, 56] width 393 height 33
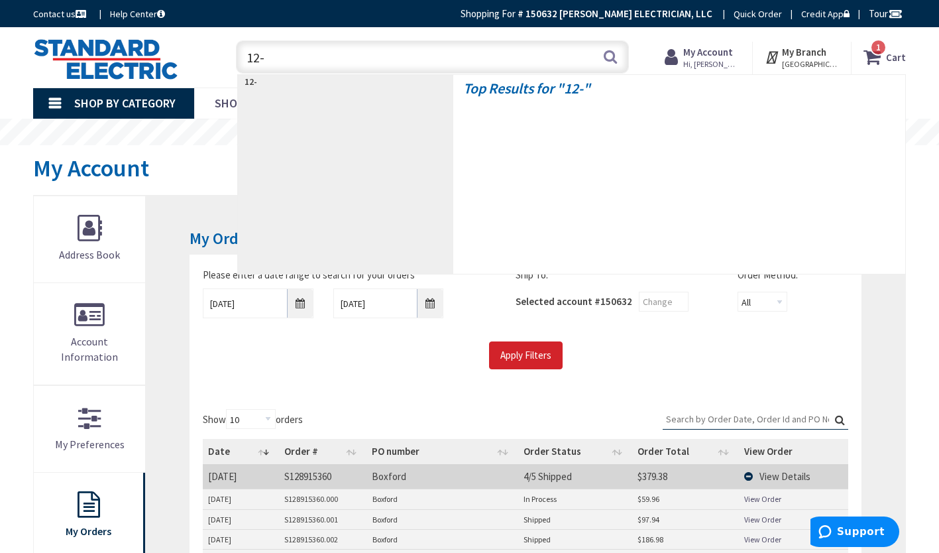
type input "12-2"
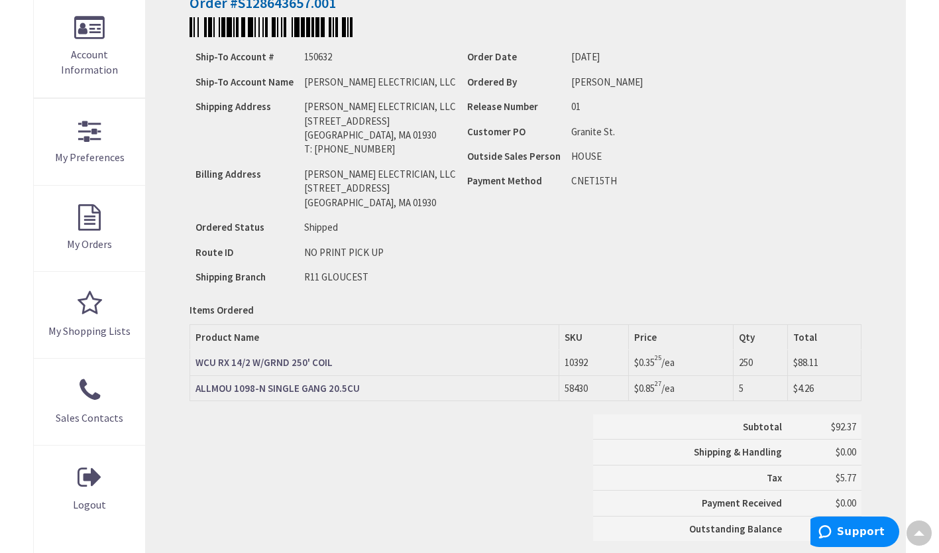
click at [311, 356] on strong "WCU RX 14/2 W/GRND 250' COIL" at bounding box center [264, 362] width 137 height 13
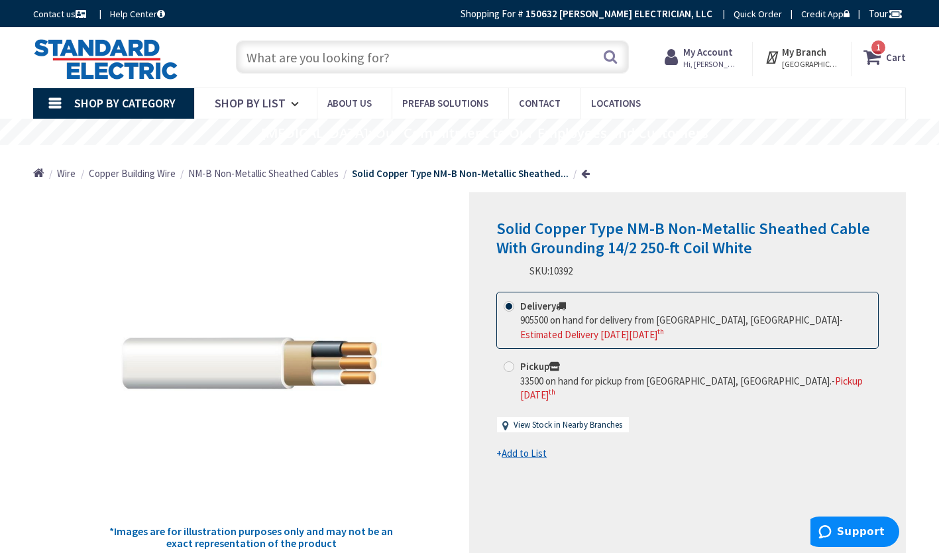
click at [523, 447] on u "Add to List" at bounding box center [524, 453] width 45 height 13
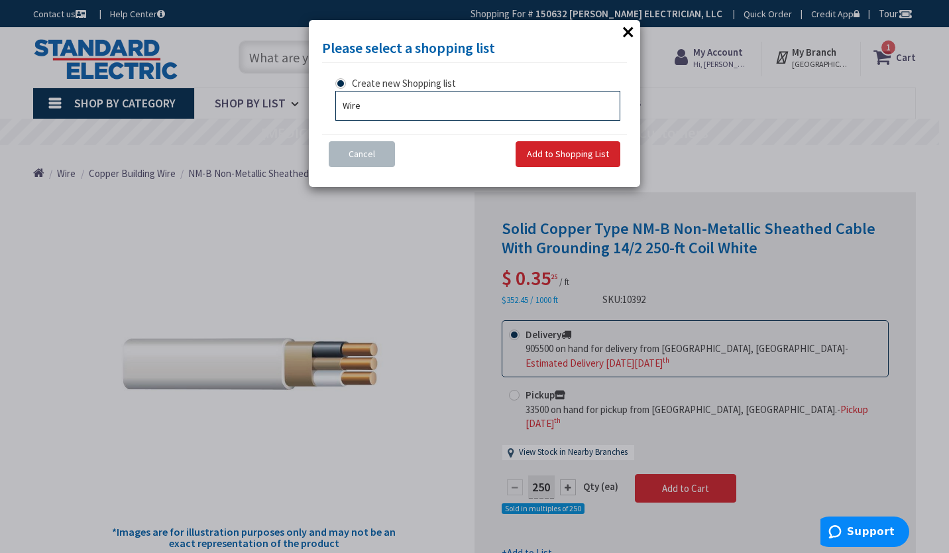
type input "Wire"
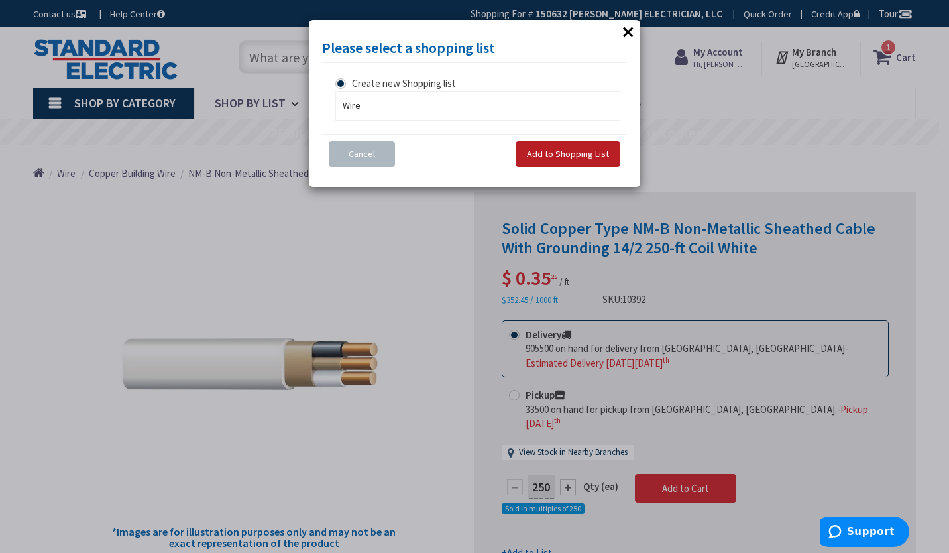
click at [569, 158] on span "Add to Shopping List" at bounding box center [568, 154] width 82 height 12
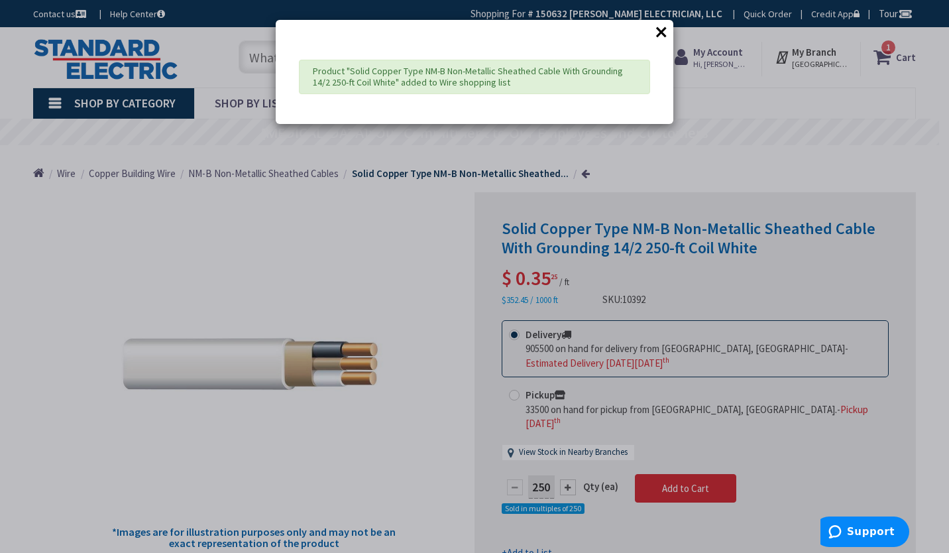
click at [658, 28] on button "×" at bounding box center [661, 32] width 20 height 20
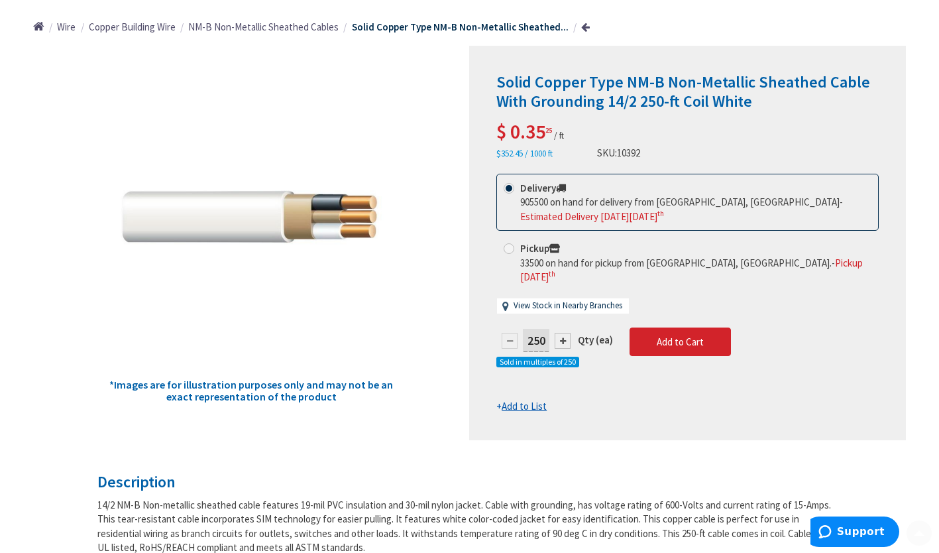
scroll to position [148, 0]
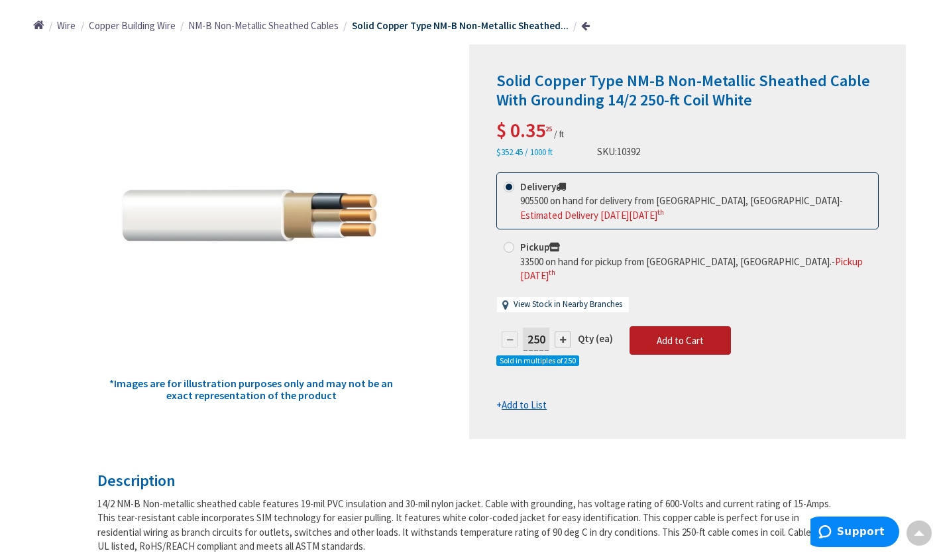
click at [667, 334] on span "Add to Cart" at bounding box center [680, 340] width 47 height 13
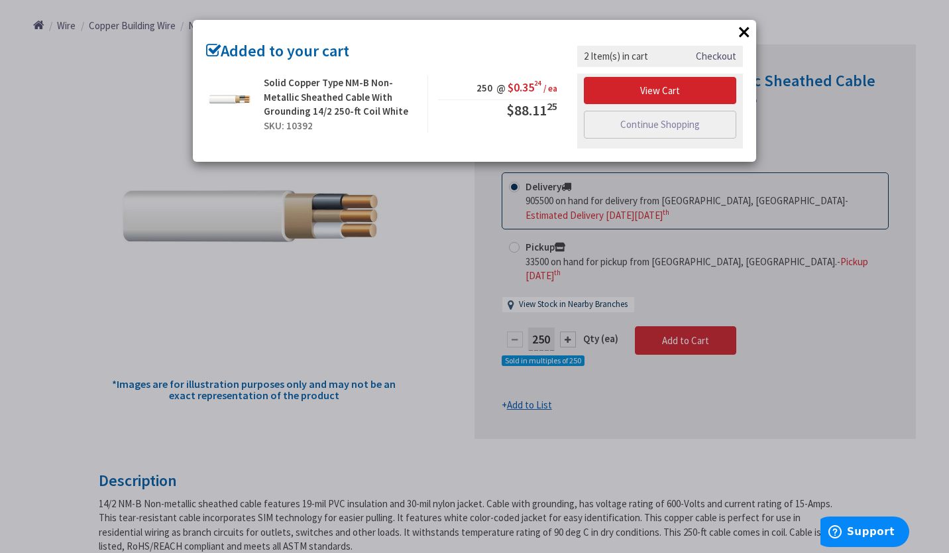
click at [748, 30] on button "×" at bounding box center [744, 32] width 20 height 20
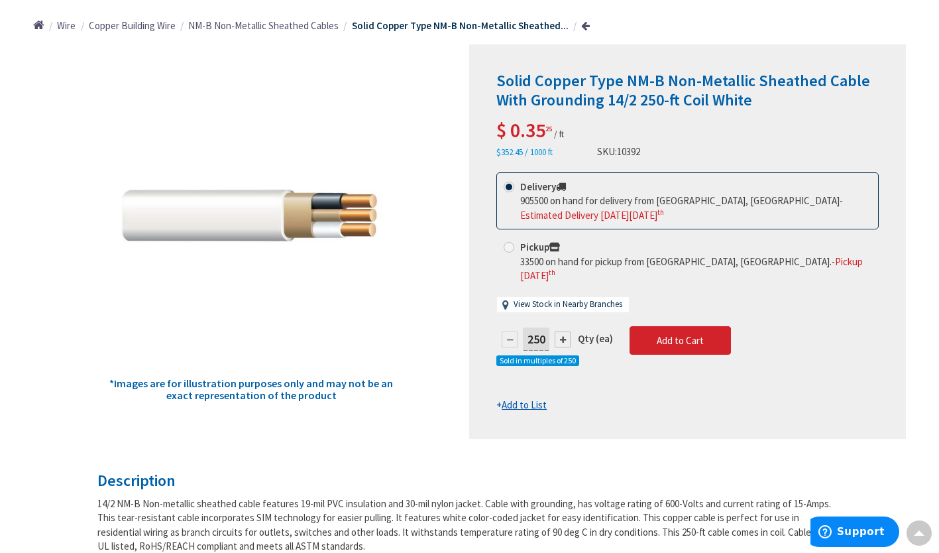
scroll to position [119, 0]
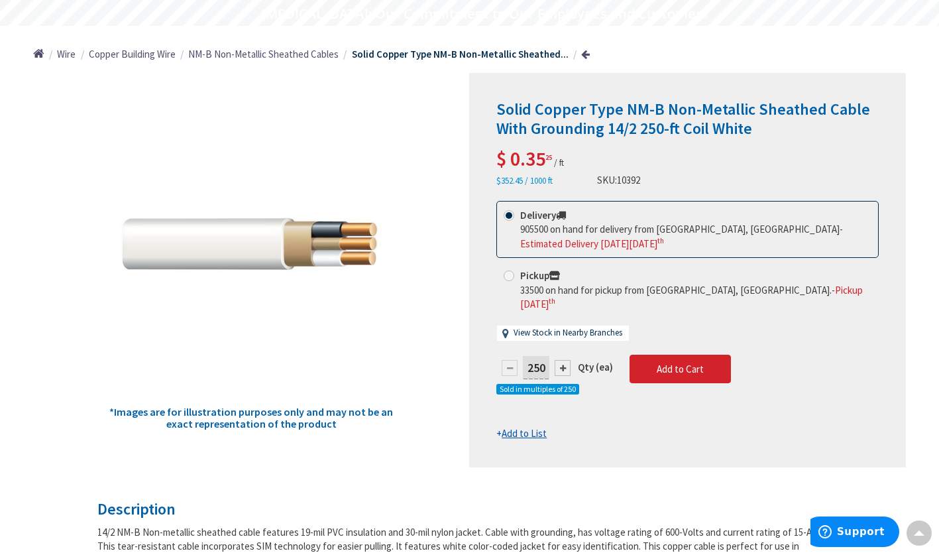
click at [299, 53] on span "NM-B Non-Metallic Sheathed Cables" at bounding box center [263, 54] width 150 height 13
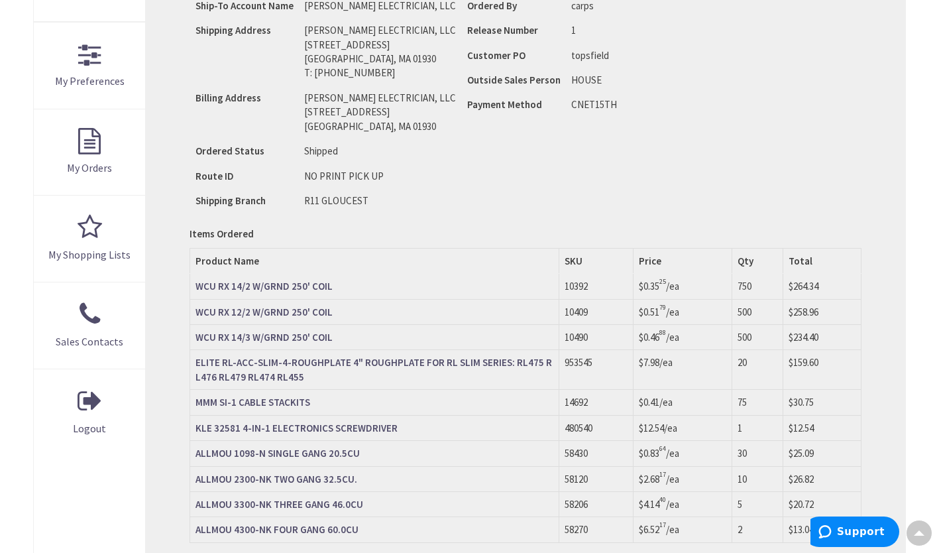
scroll to position [366, 0]
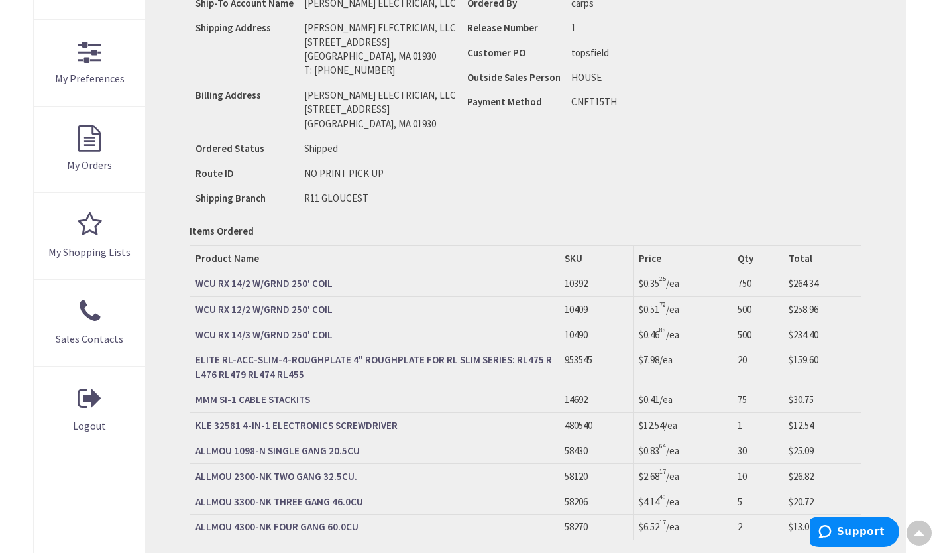
click at [269, 306] on strong "WCU RX 12/2 W/GRND 250' COIL" at bounding box center [264, 309] width 137 height 13
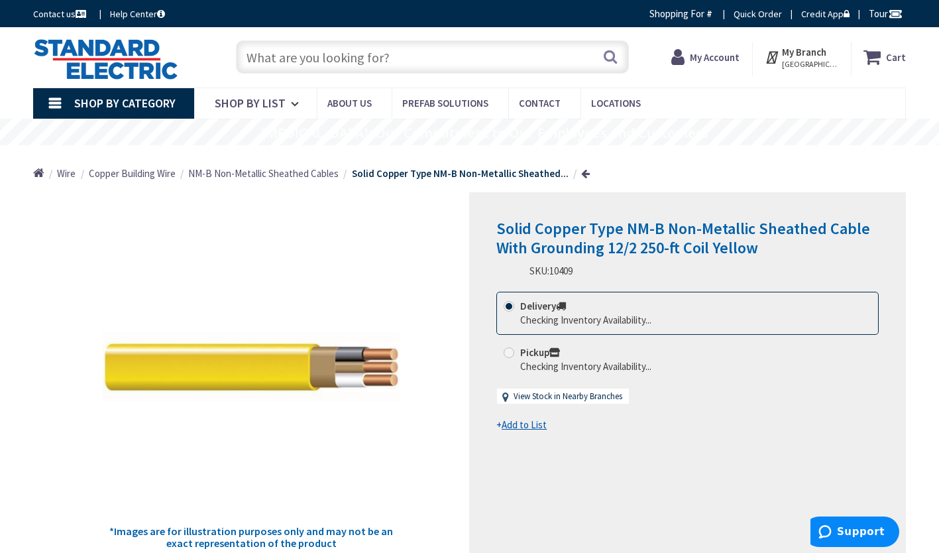
click at [526, 422] on u "Add to List" at bounding box center [524, 424] width 45 height 13
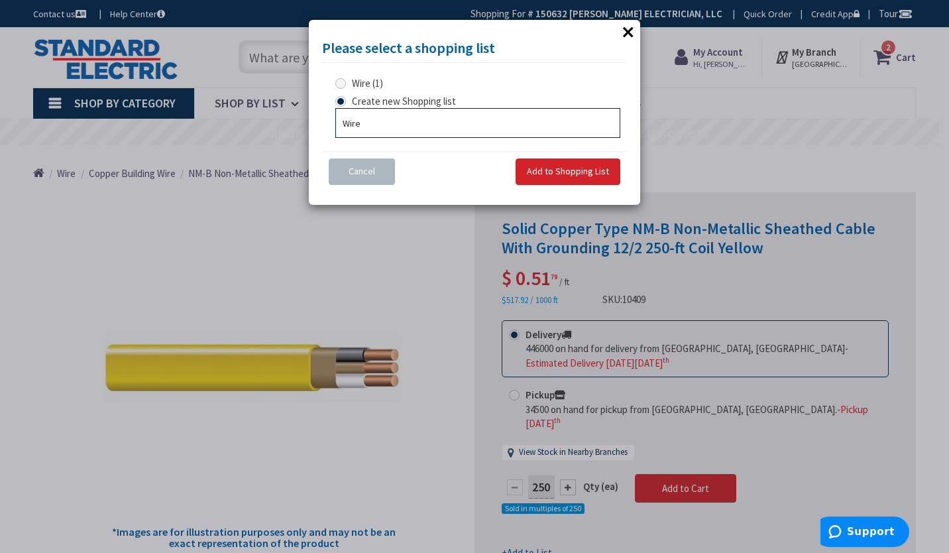
type input "Wire"
click at [541, 173] on span "Add to Shopping List" at bounding box center [568, 171] width 82 height 12
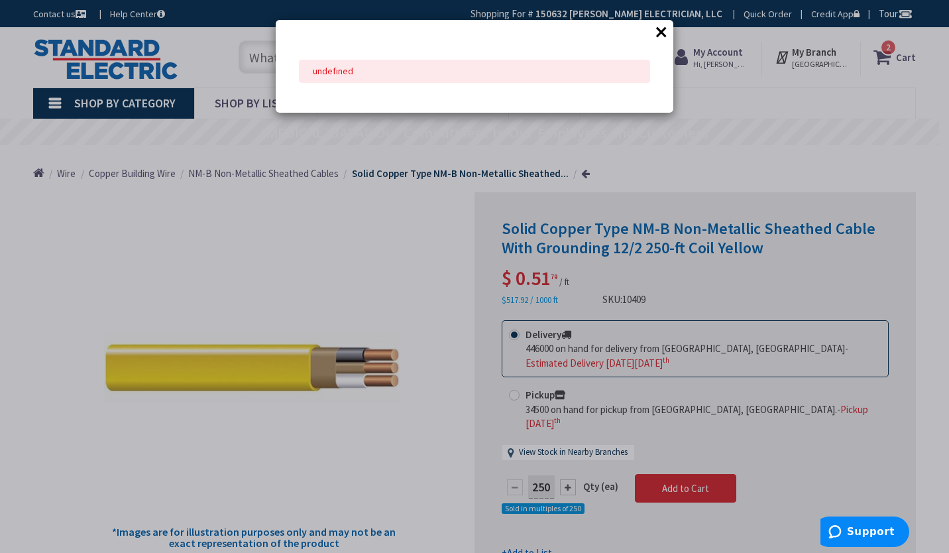
click at [661, 32] on button "×" at bounding box center [661, 32] width 20 height 20
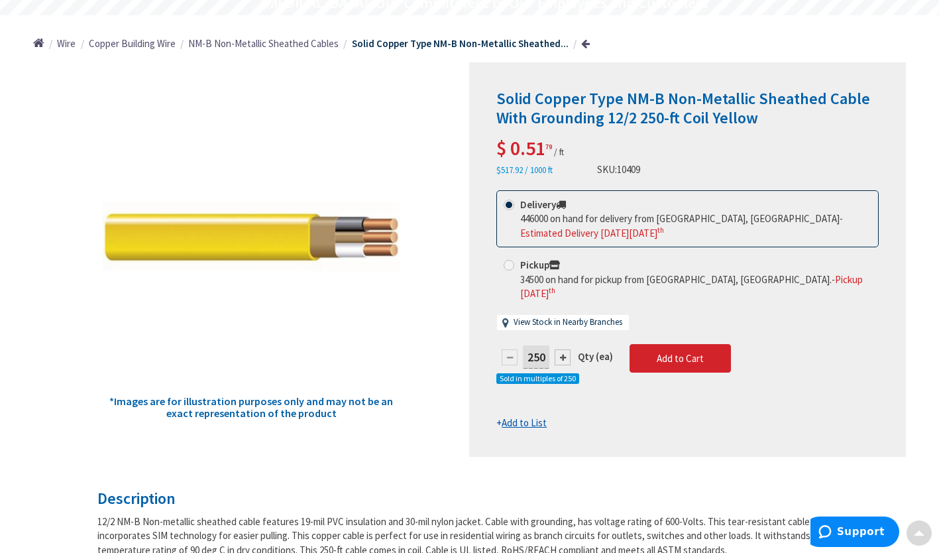
scroll to position [131, 0]
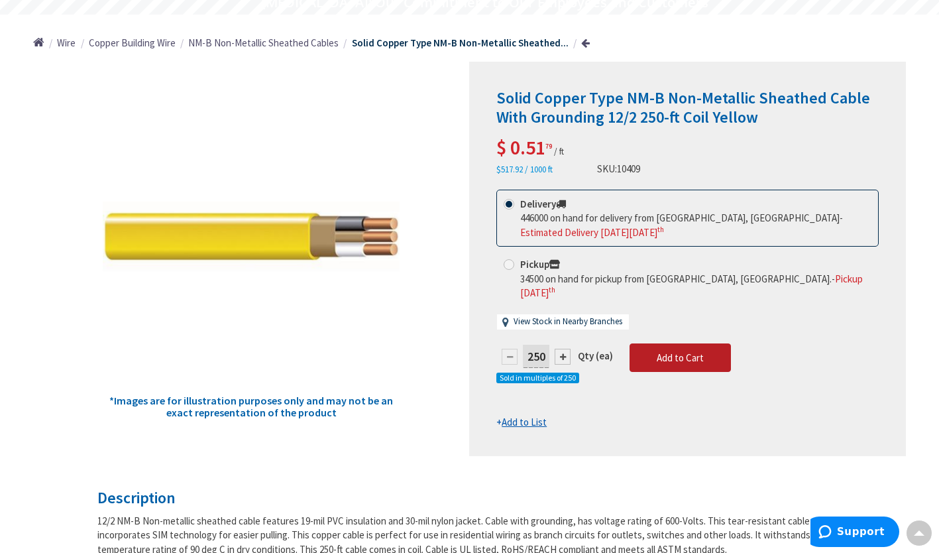
click at [697, 351] on span "Add to Cart" at bounding box center [680, 357] width 47 height 13
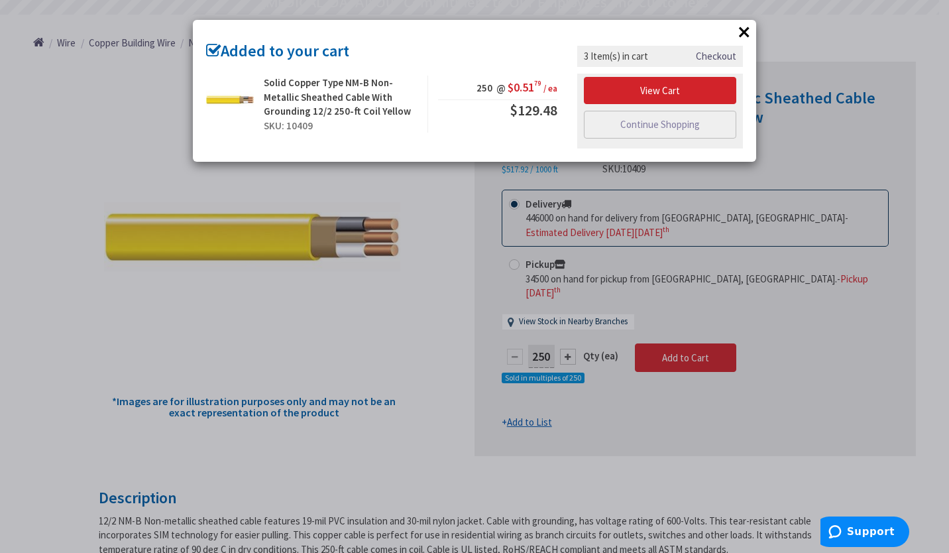
click at [745, 29] on button "×" at bounding box center [744, 32] width 20 height 20
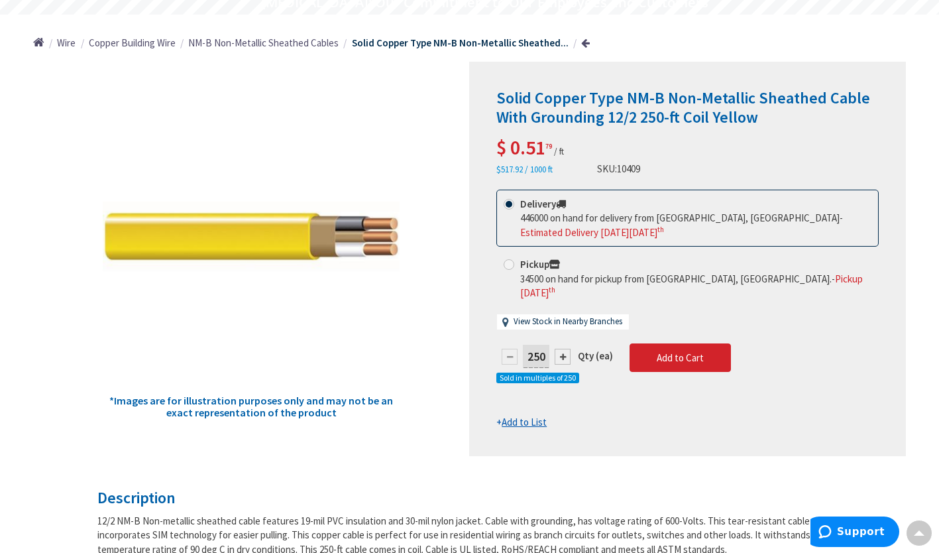
click at [534, 416] on u "Add to List" at bounding box center [524, 422] width 45 height 13
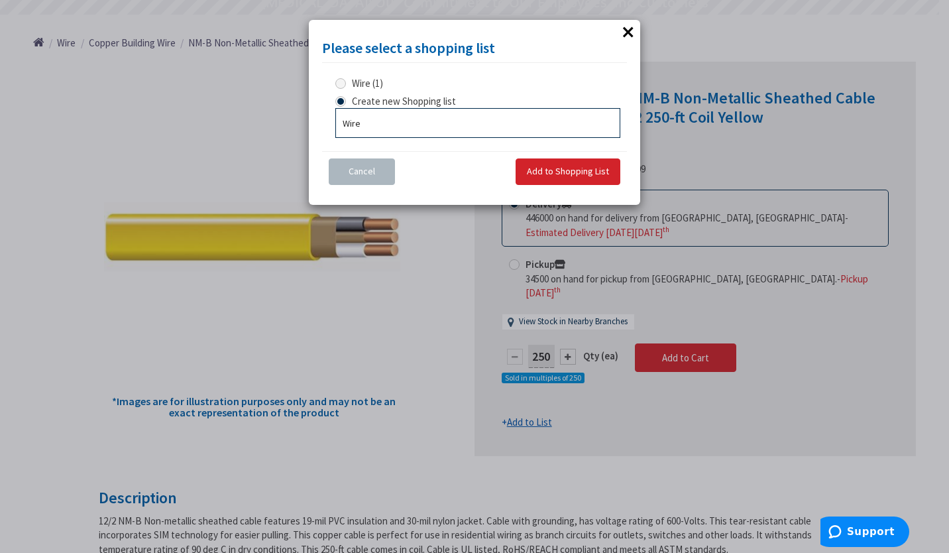
drag, startPoint x: 534, startPoint y: 412, endPoint x: 519, endPoint y: 92, distance: 320.4
click at [519, 92] on div "Please select a shopping list × Wire (1) Create new Shopping list Wire Cancel A…" at bounding box center [474, 276] width 949 height 553
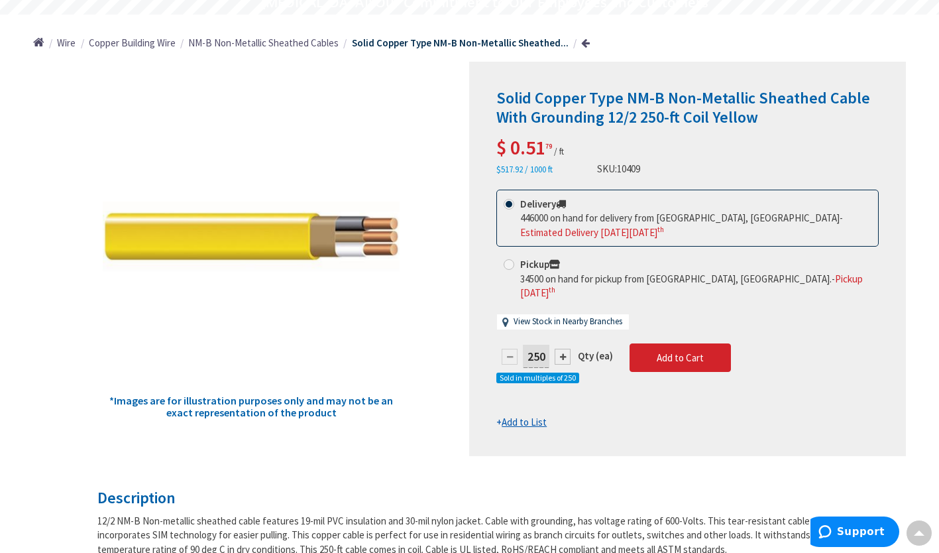
click at [540, 416] on u "Add to List" at bounding box center [524, 422] width 45 height 13
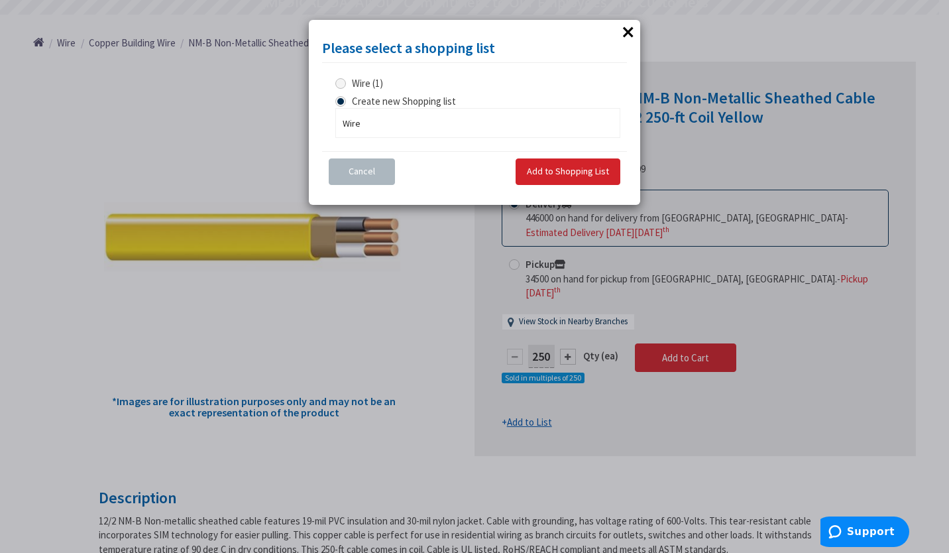
click at [341, 81] on span at bounding box center [340, 83] width 11 height 11
click at [341, 81] on input "Wire (1)" at bounding box center [343, 83] width 9 height 9
radio input "true"
click at [544, 170] on span "Add to Shopping List" at bounding box center [568, 171] width 82 height 12
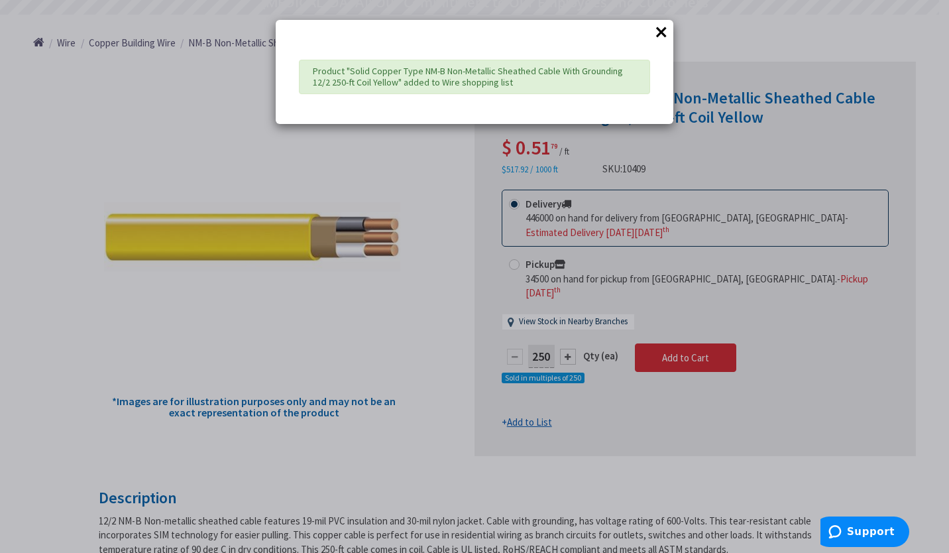
click at [660, 32] on button "×" at bounding box center [661, 32] width 20 height 20
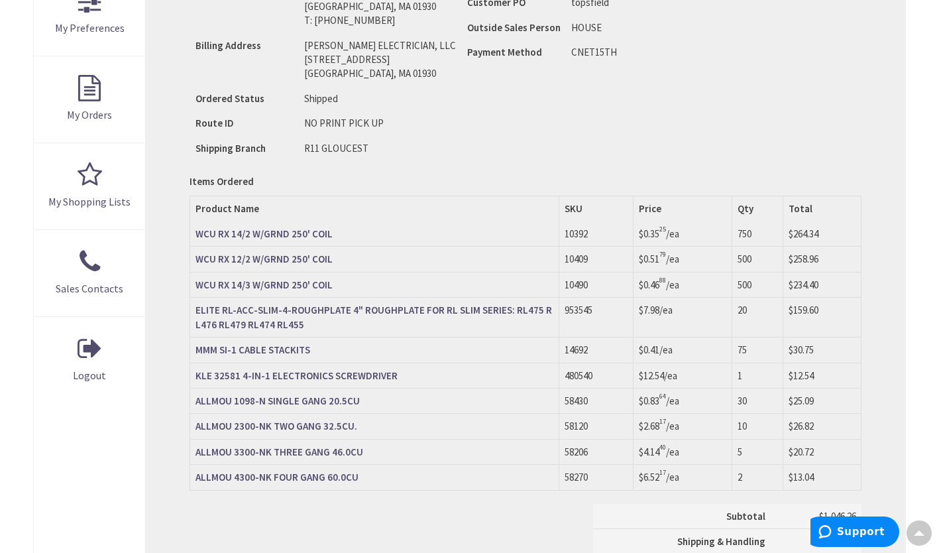
scroll to position [459, 0]
click at [264, 283] on strong "WCU RX 14/3 W/GRND 250' COIL" at bounding box center [264, 284] width 137 height 13
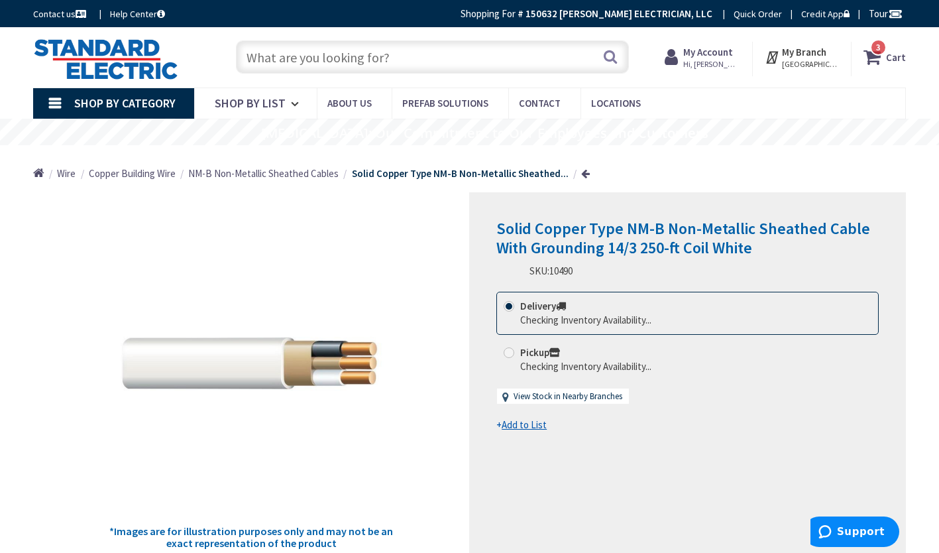
click at [525, 427] on u "Add to List" at bounding box center [524, 424] width 45 height 13
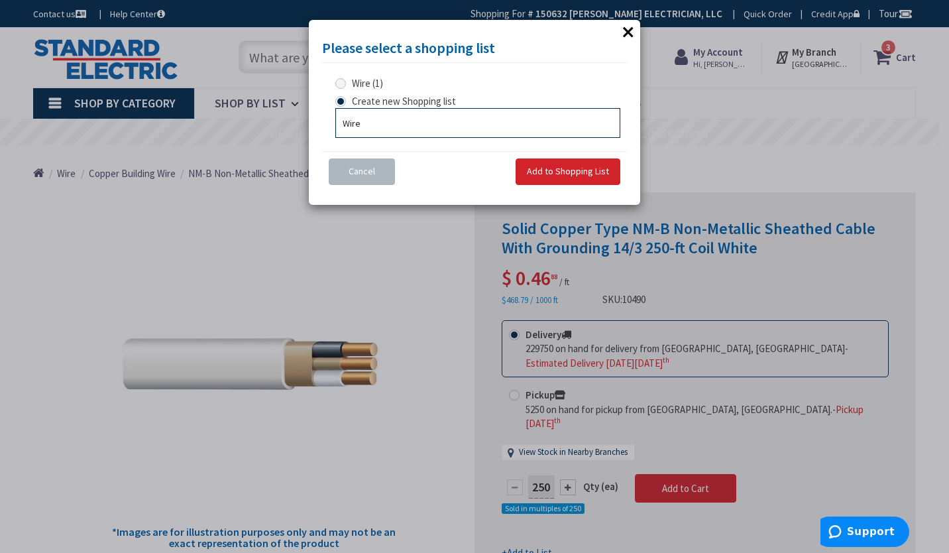
type input "Wire"
click at [547, 170] on span "Add to Shopping List" at bounding box center [568, 171] width 82 height 12
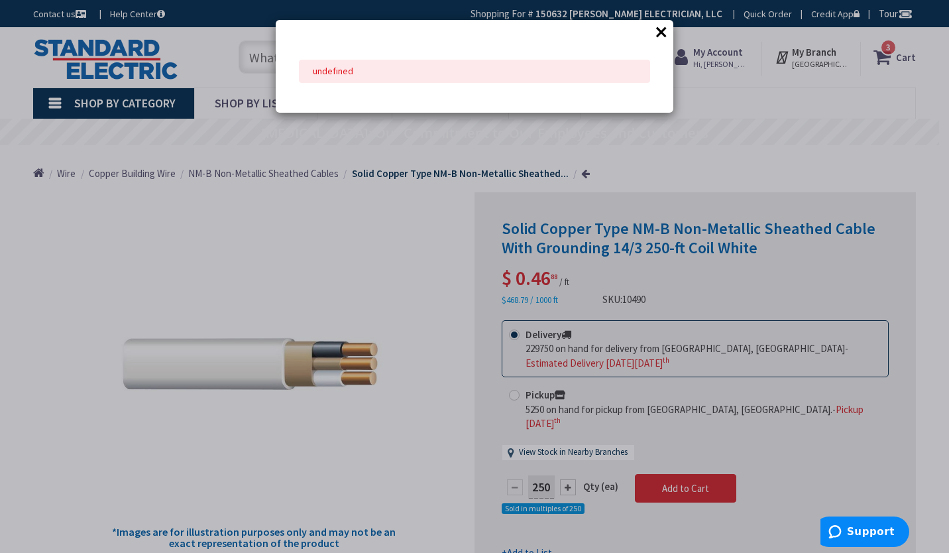
click at [657, 35] on button "×" at bounding box center [661, 32] width 20 height 20
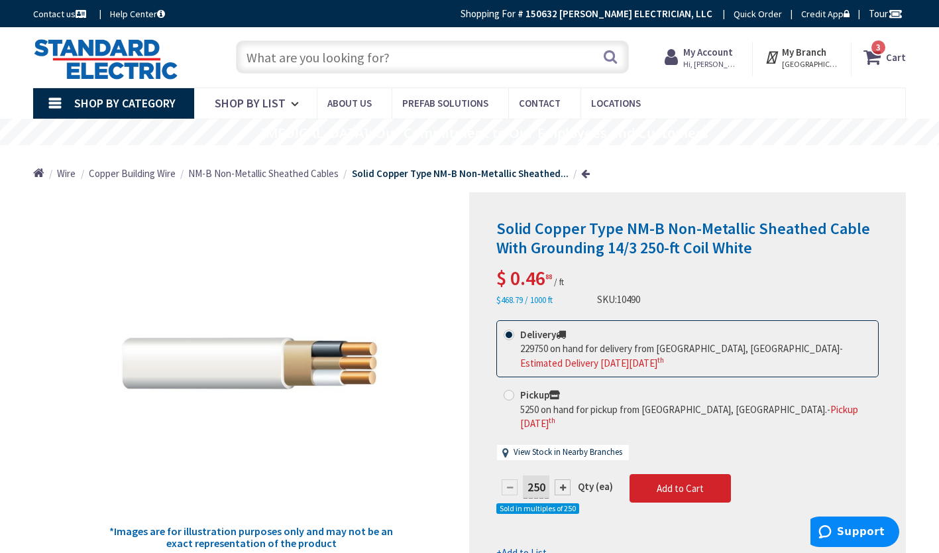
click at [528, 546] on u "Add to List" at bounding box center [524, 552] width 45 height 13
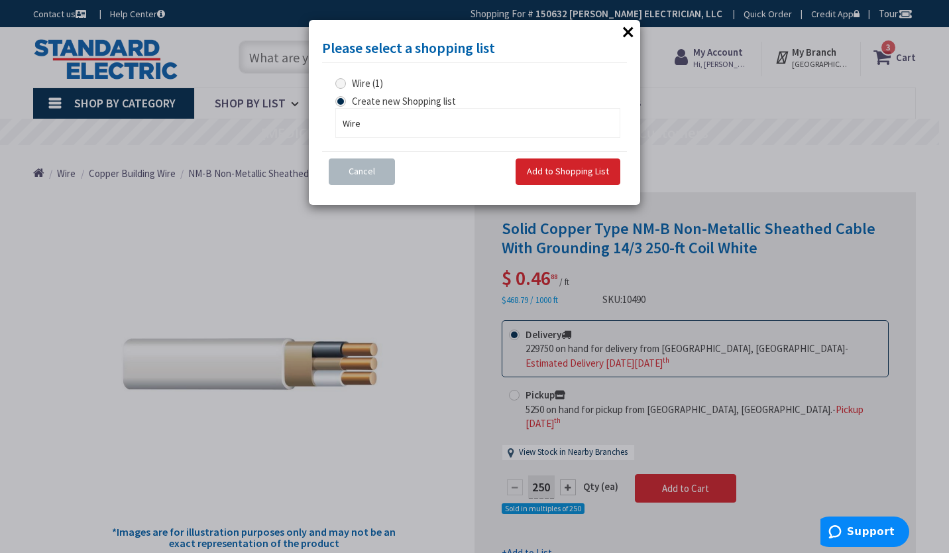
click at [348, 82] on label "Wire (1)" at bounding box center [359, 83] width 48 height 14
click at [347, 82] on input "Wire (1)" at bounding box center [343, 83] width 9 height 9
radio input "true"
click at [536, 164] on button "Add to Shopping List" at bounding box center [568, 171] width 105 height 27
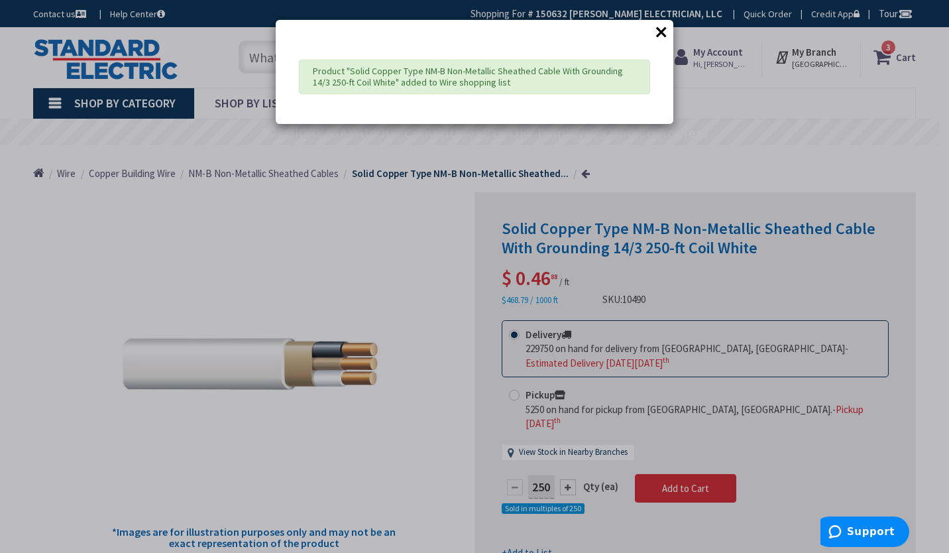
click at [664, 33] on button "×" at bounding box center [661, 32] width 20 height 20
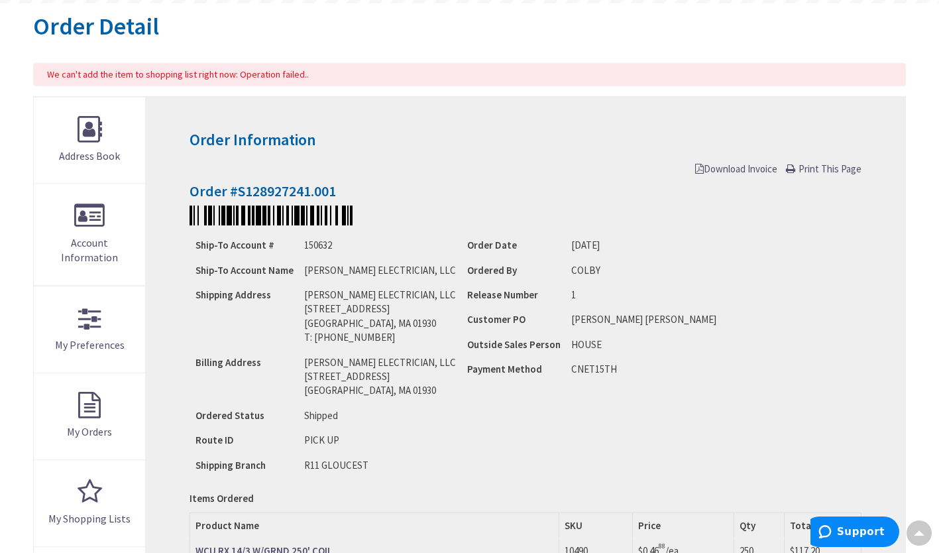
scroll to position [141, 0]
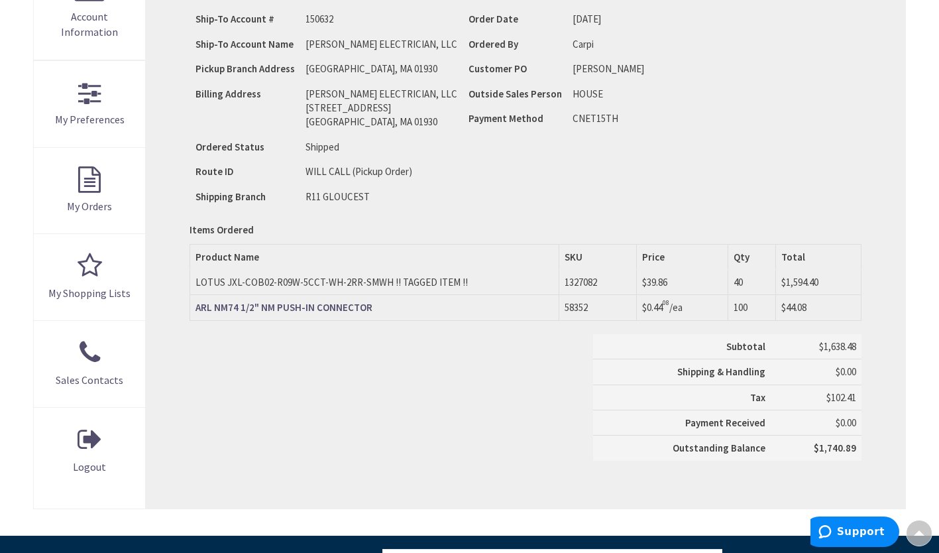
scroll to position [325, 0]
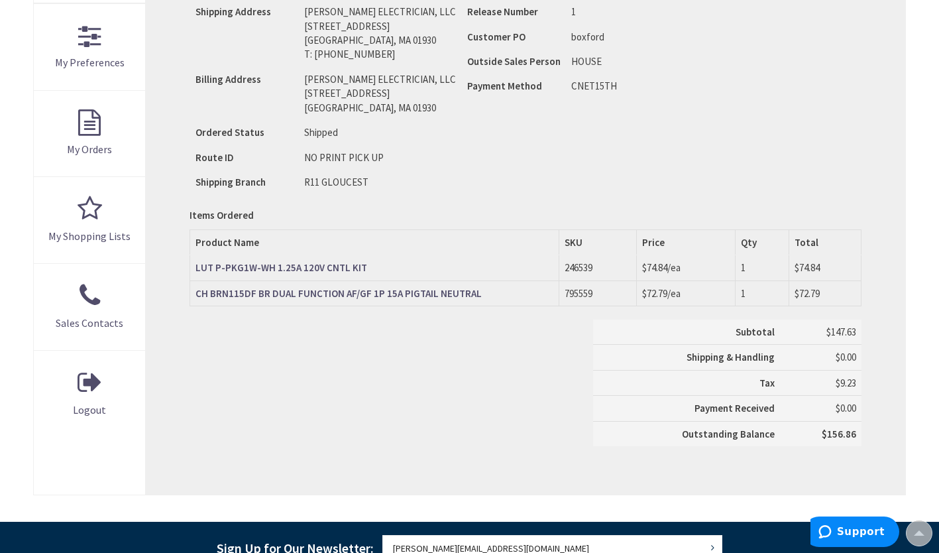
scroll to position [382, 0]
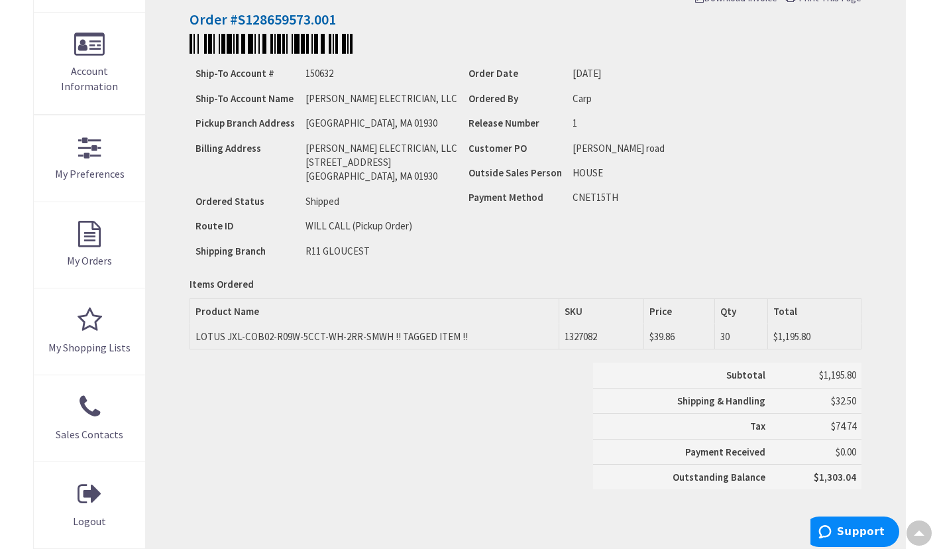
scroll to position [306, 0]
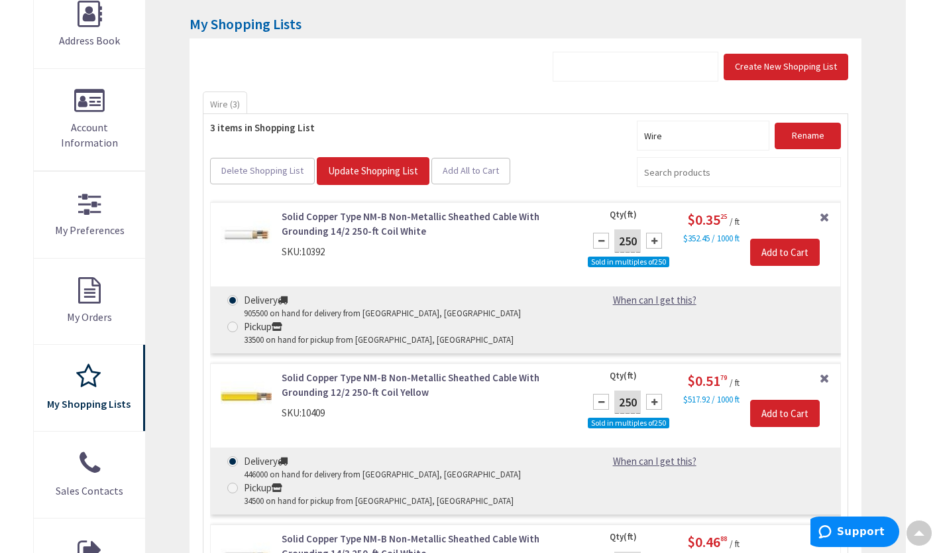
scroll to position [215, 0]
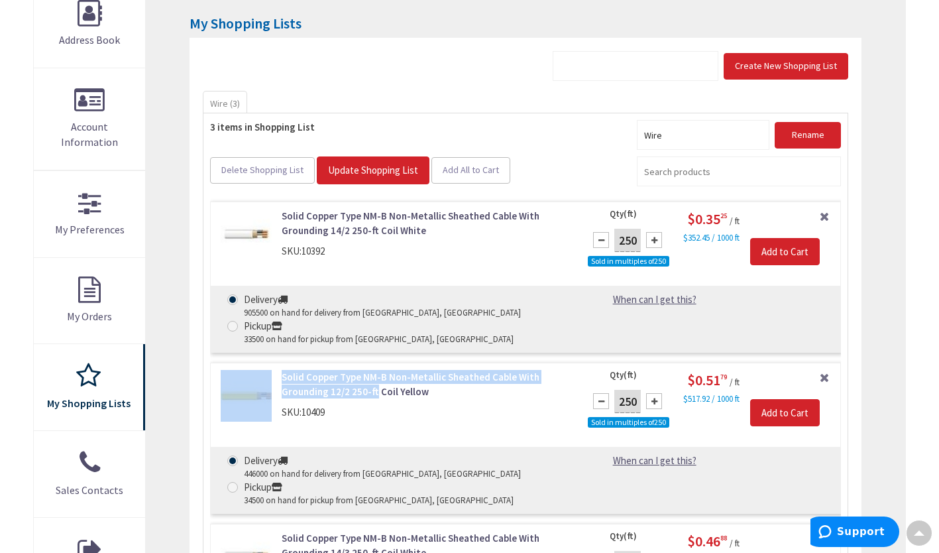
drag, startPoint x: 540, startPoint y: 370, endPoint x: 374, endPoint y: 389, distance: 166.7
click at [374, 389] on div "Solid Copper Type NM-B Non-Metallic Sheathed Cable With Grounding 12/2 250-ft C…" at bounding box center [525, 438] width 631 height 151
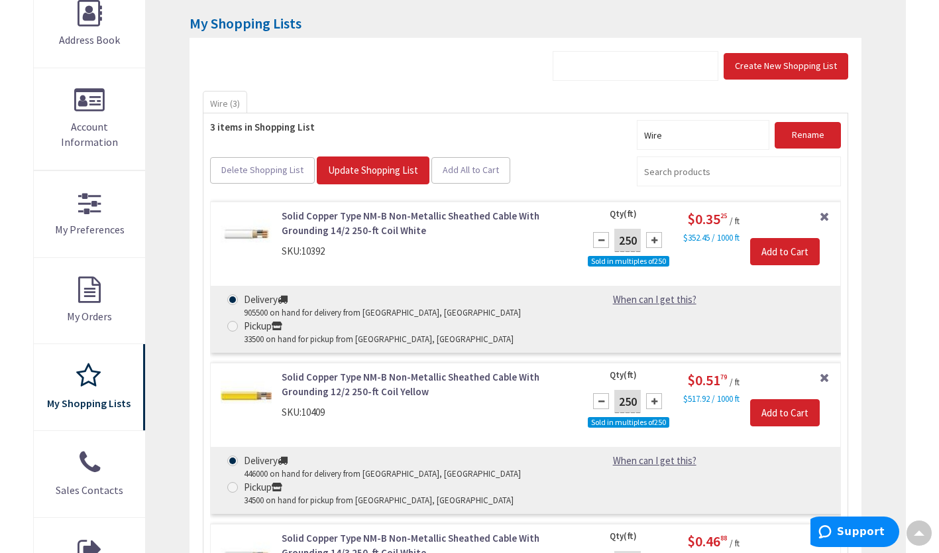
drag, startPoint x: 374, startPoint y: 389, endPoint x: 387, endPoint y: 423, distance: 36.1
click at [387, 423] on div "Solid Copper Type NM-B Non-Metallic Sheathed Cable With Grounding 12/2 250-ft C…" at bounding box center [525, 438] width 631 height 151
click at [439, 395] on link "Solid Copper Type NM-B Non-Metallic Sheathed Cable With Grounding 12/2 250-ft C…" at bounding box center [425, 384] width 286 height 28
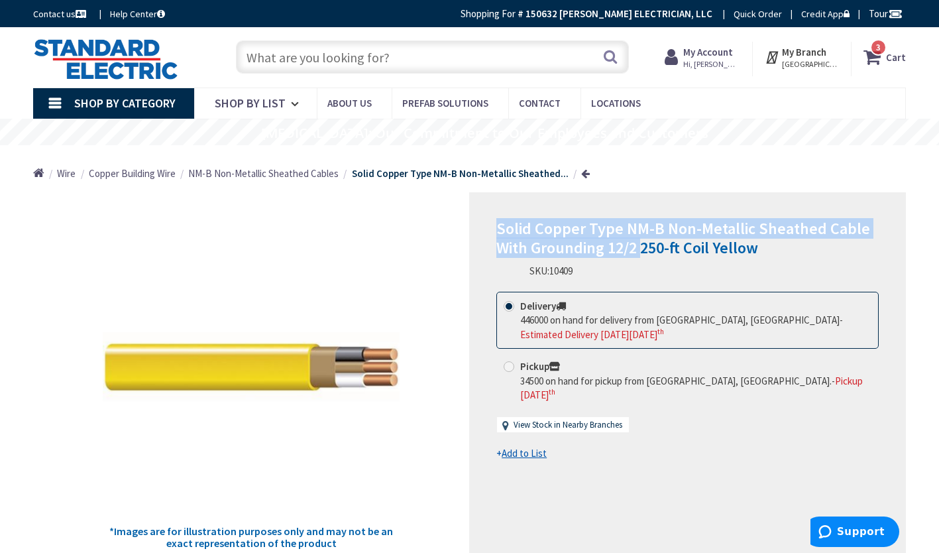
drag, startPoint x: 498, startPoint y: 227, endPoint x: 639, endPoint y: 245, distance: 142.3
click at [639, 245] on span "Solid Copper Type NM-B Non-Metallic Sheathed Cable With Grounding 12/2 250-ft C…" at bounding box center [683, 238] width 374 height 40
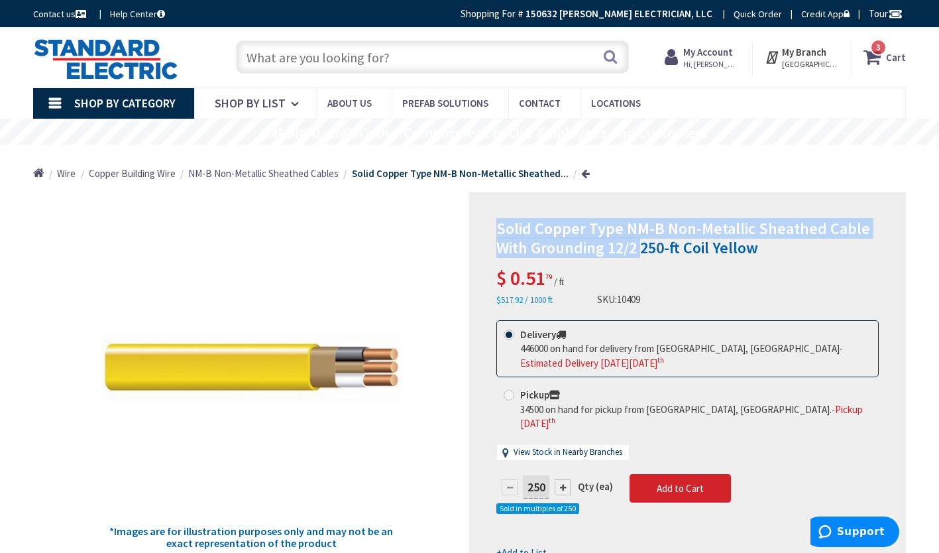
drag, startPoint x: 639, startPoint y: 245, endPoint x: 620, endPoint y: 240, distance: 19.9
copy span "Solid Copper Type NM-B Non-Metallic Sheathed Cable With Grounding 12/2"
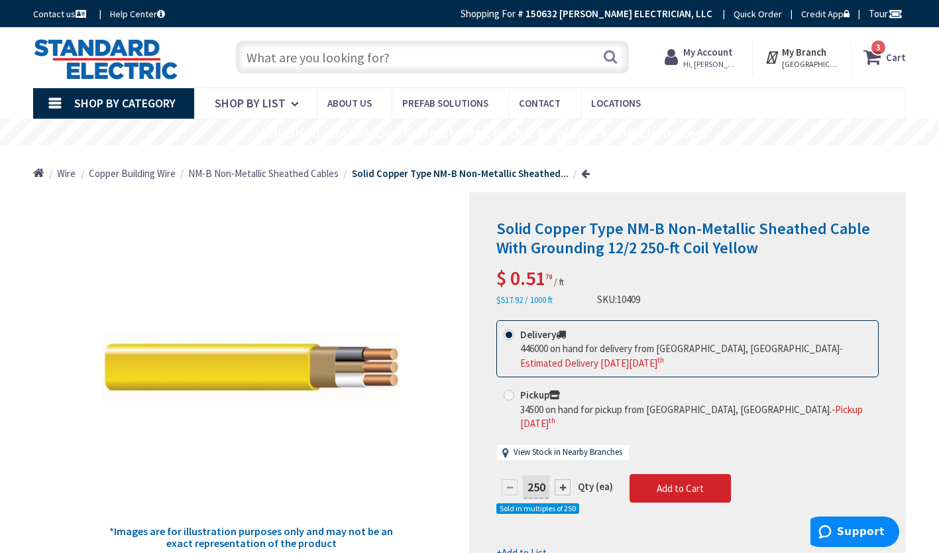
drag, startPoint x: 420, startPoint y: 58, endPoint x: 406, endPoint y: 60, distance: 14.2
paste input "Solid Copper Type NM-B Non-Metallic Sheathed Cable With Grounding 12/2"
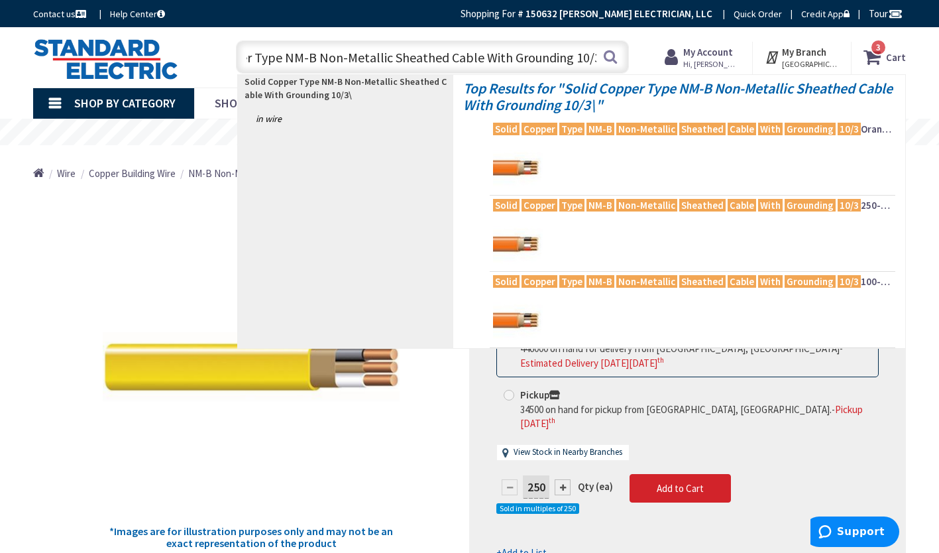
type input "Solid Copper Type NM-B Non-Metallic Sheathed Cable With Grounding 10/3"
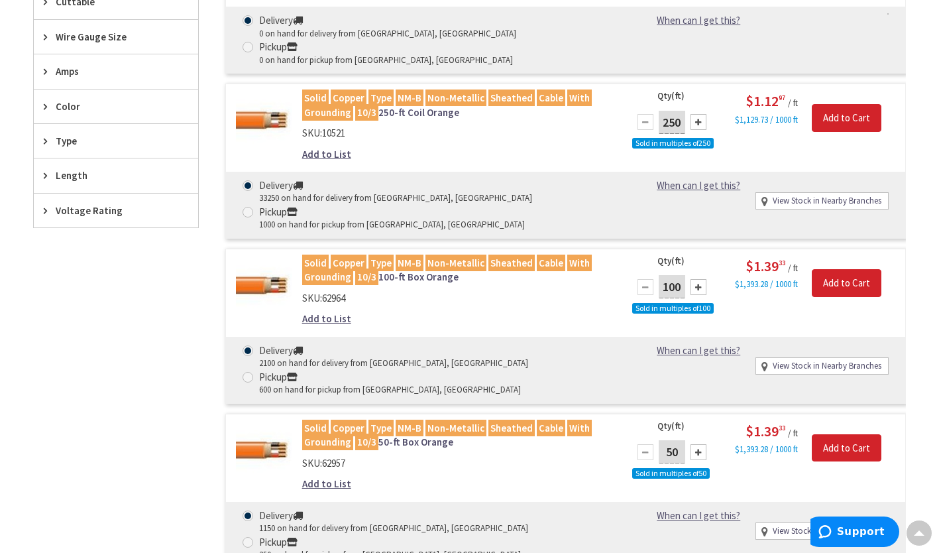
scroll to position [489, 0]
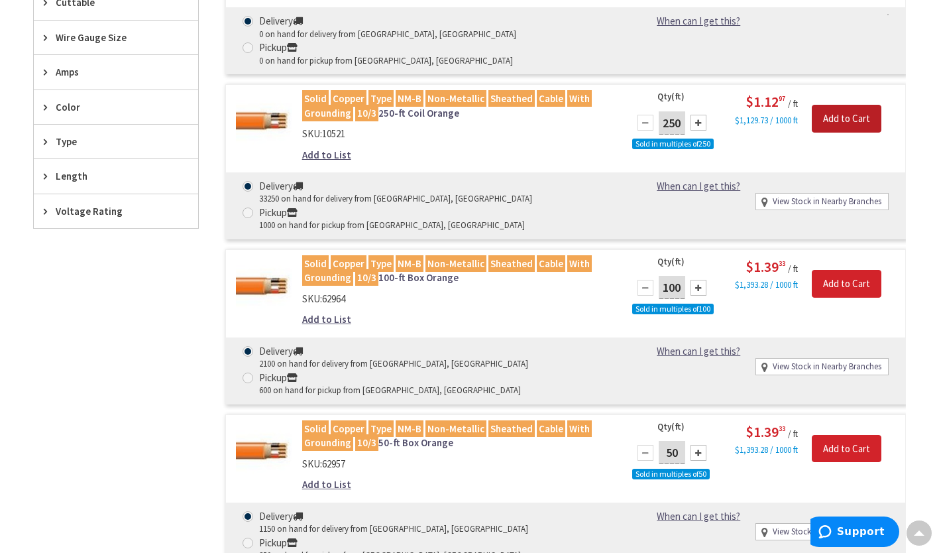
click at [836, 105] on input "Add to Cart" at bounding box center [847, 119] width 70 height 28
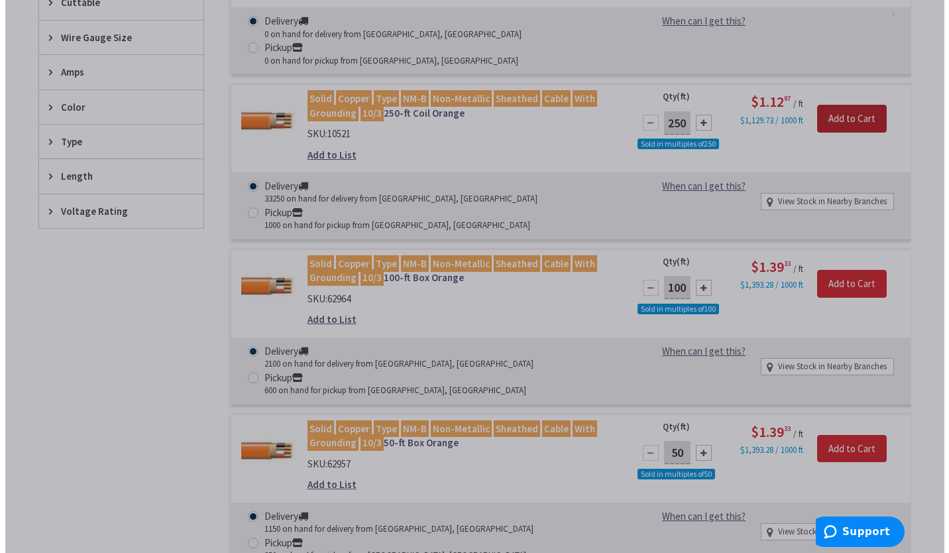
scroll to position [490, 0]
